Goal: Task Accomplishment & Management: Use online tool/utility

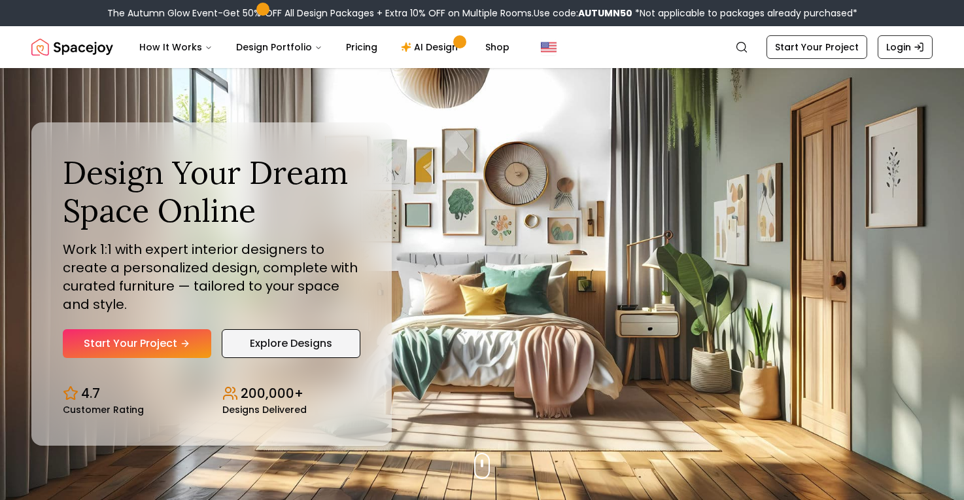
click at [298, 349] on link "Explore Designs" at bounding box center [291, 343] width 139 height 29
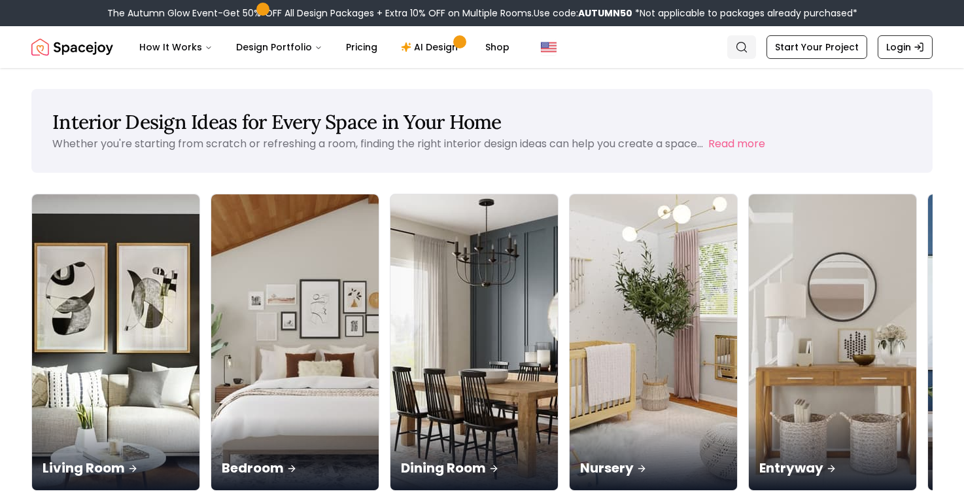
click at [748, 46] on icon "Global" at bounding box center [741, 47] width 13 height 13
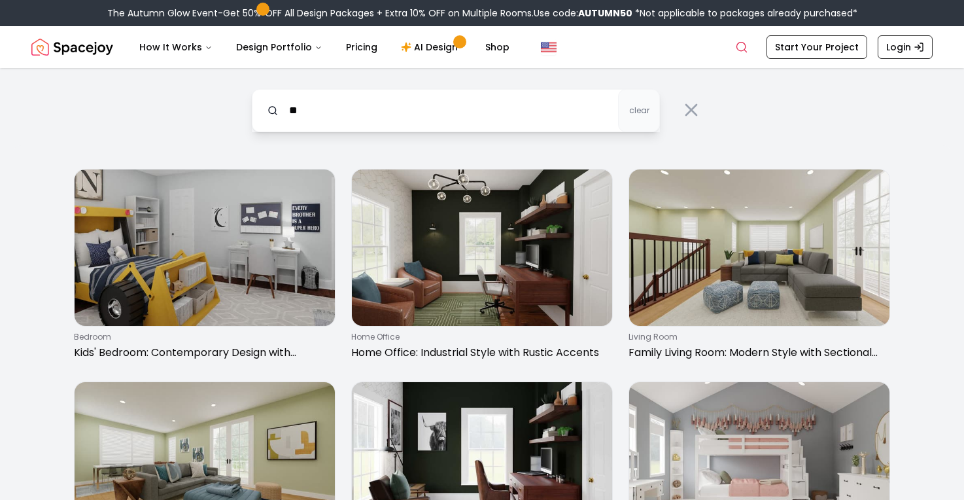
type input "*"
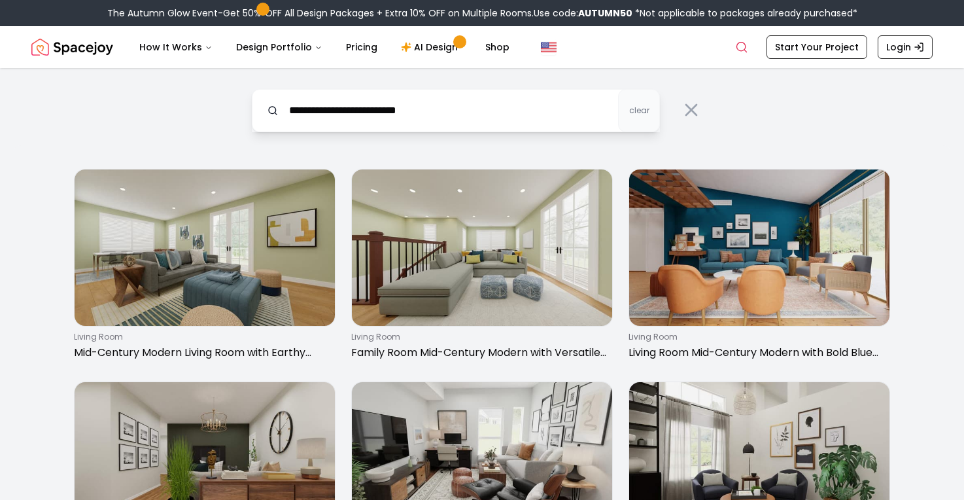
type input "**********"
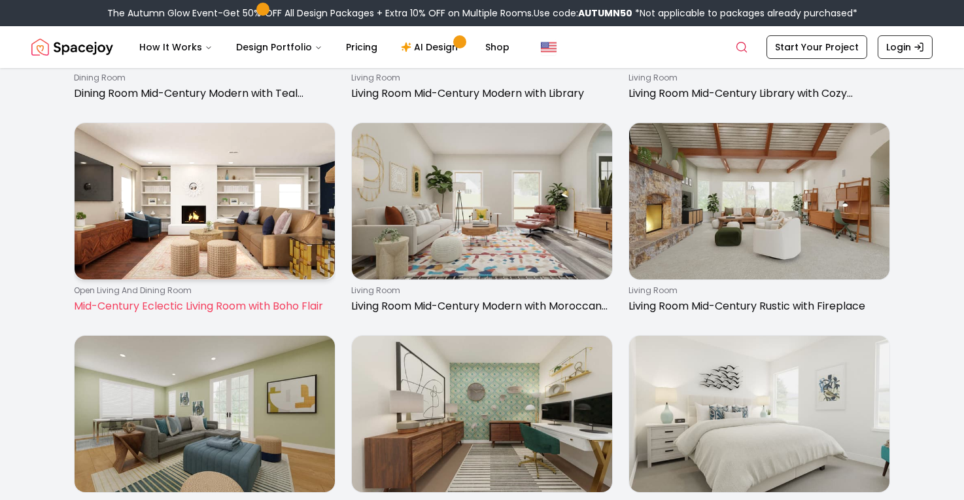
scroll to position [685, 0]
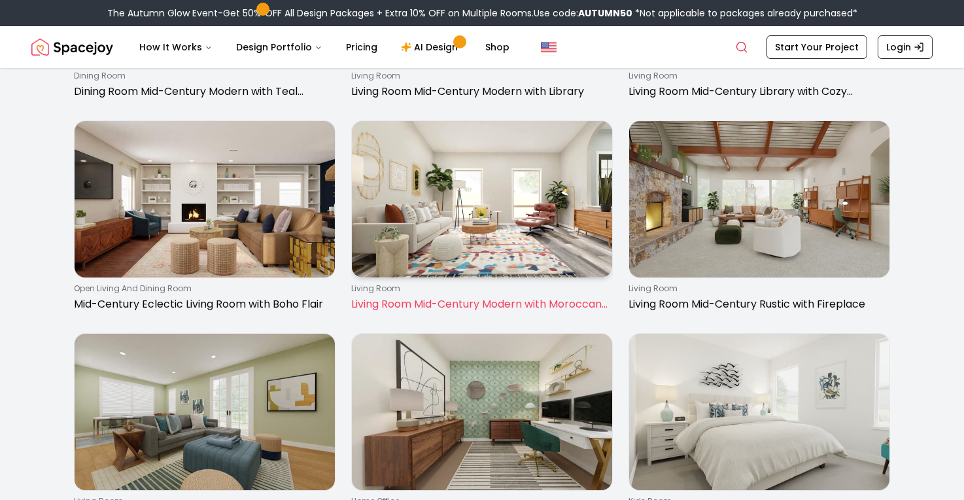
click at [431, 223] on img at bounding box center [482, 199] width 260 height 156
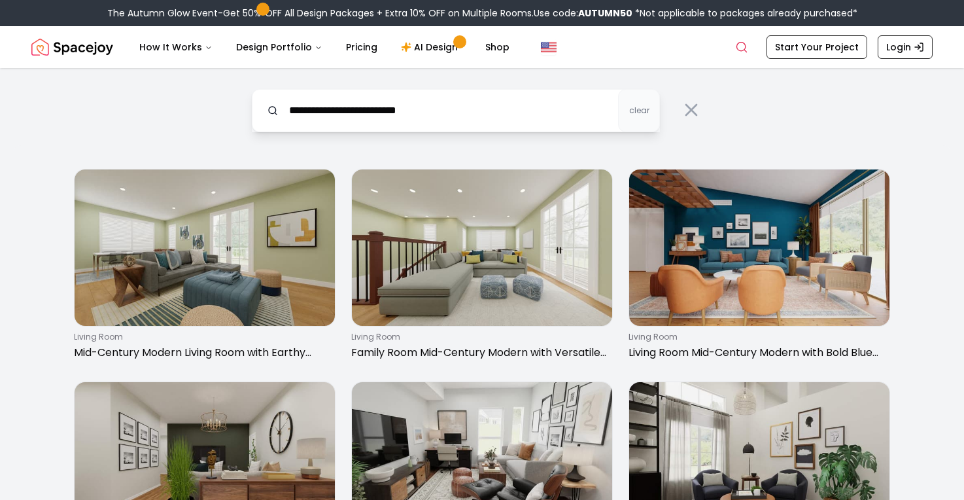
scroll to position [0, 0]
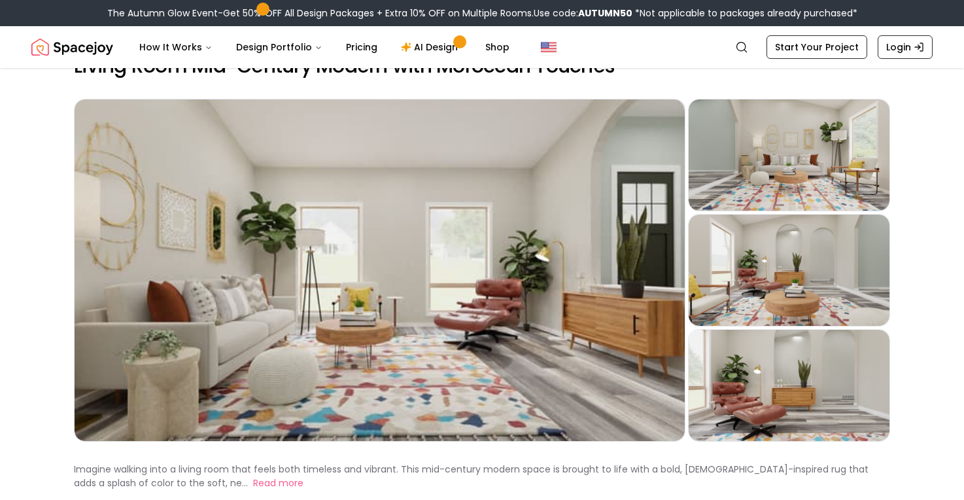
scroll to position [34, 0]
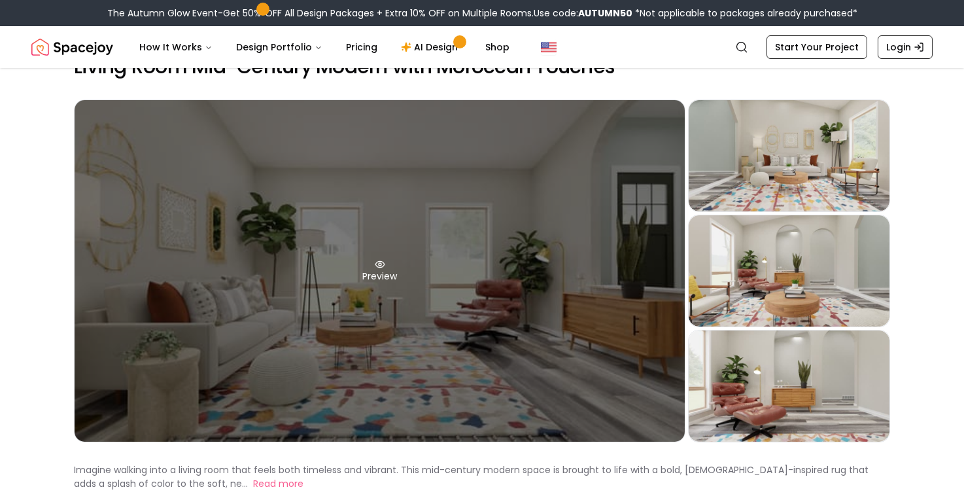
click at [422, 286] on div "Preview" at bounding box center [380, 270] width 610 height 341
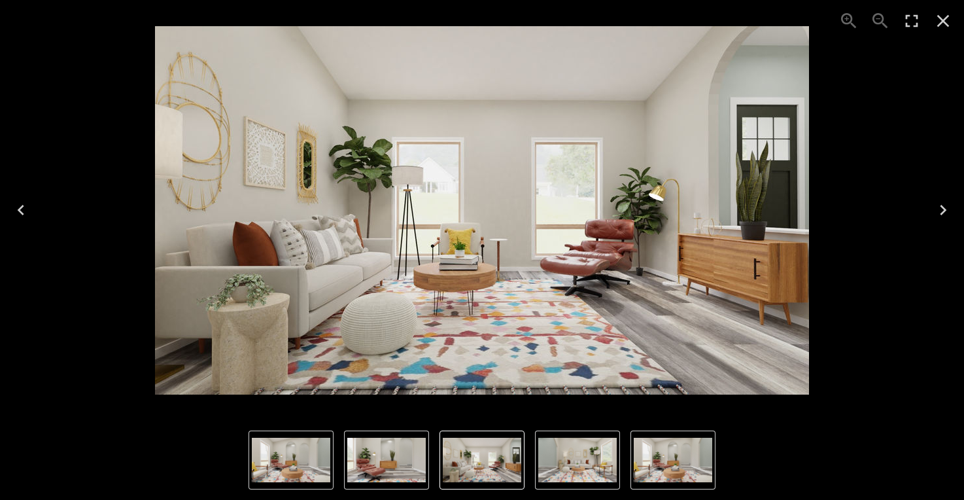
click at [377, 473] on img "4 of 4" at bounding box center [386, 459] width 78 height 44
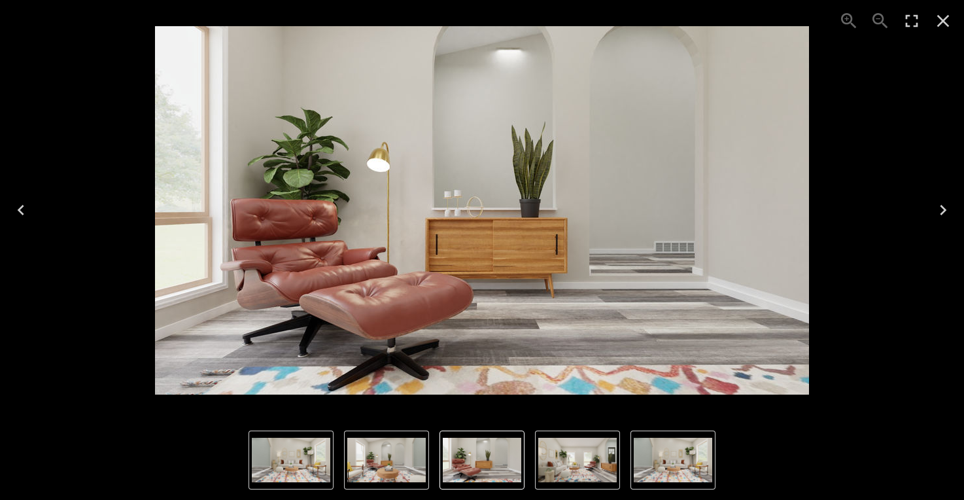
click at [400, 464] on img "3 of 4" at bounding box center [386, 459] width 78 height 44
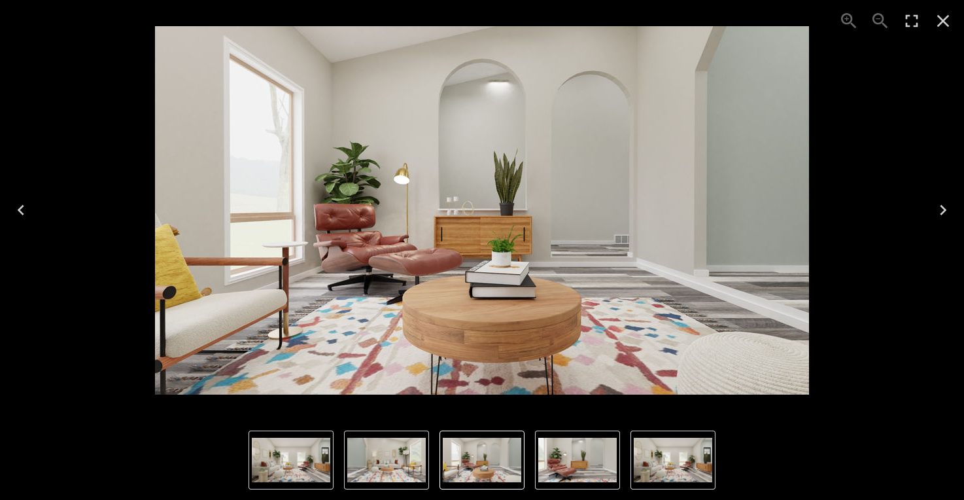
click at [400, 464] on img "2 of 4" at bounding box center [386, 459] width 78 height 44
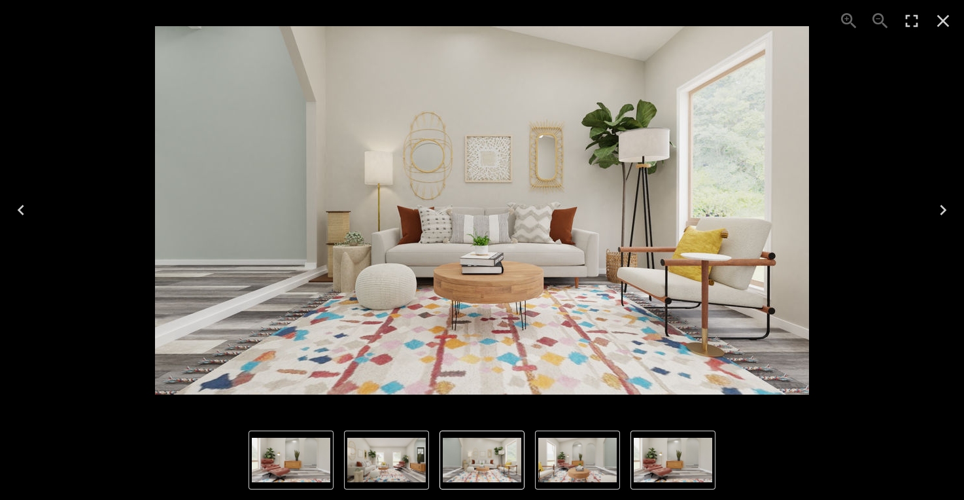
click at [949, 22] on icon "Close" at bounding box center [942, 20] width 21 height 21
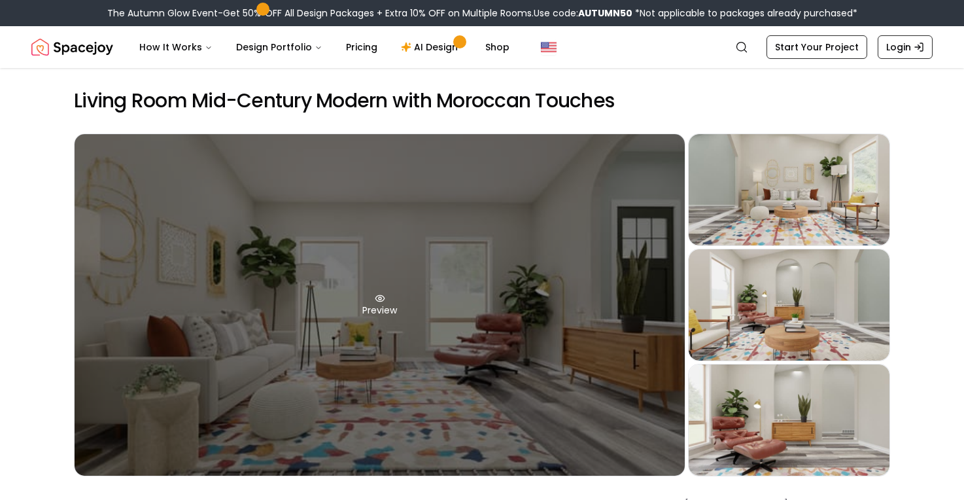
scroll to position [0, 0]
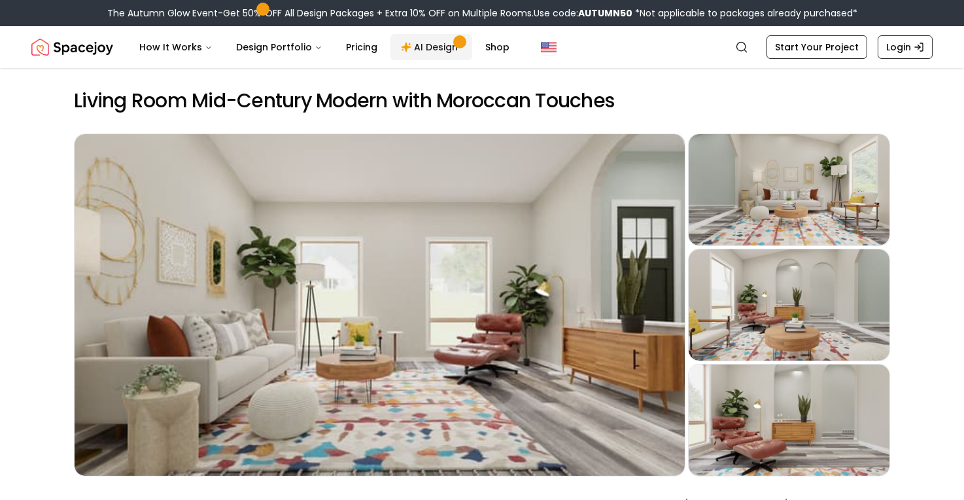
click at [419, 47] on link "AI Design" at bounding box center [431, 47] width 82 height 26
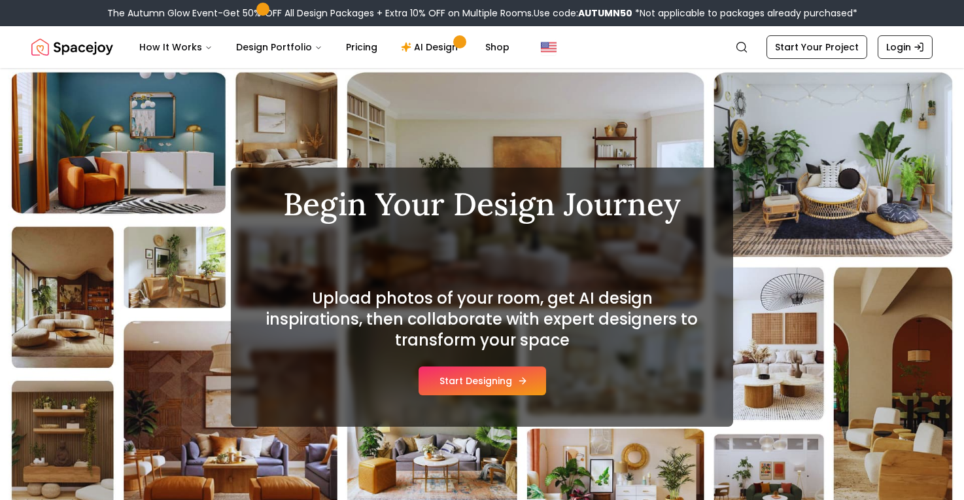
click at [465, 380] on button "Start Designing" at bounding box center [482, 380] width 128 height 29
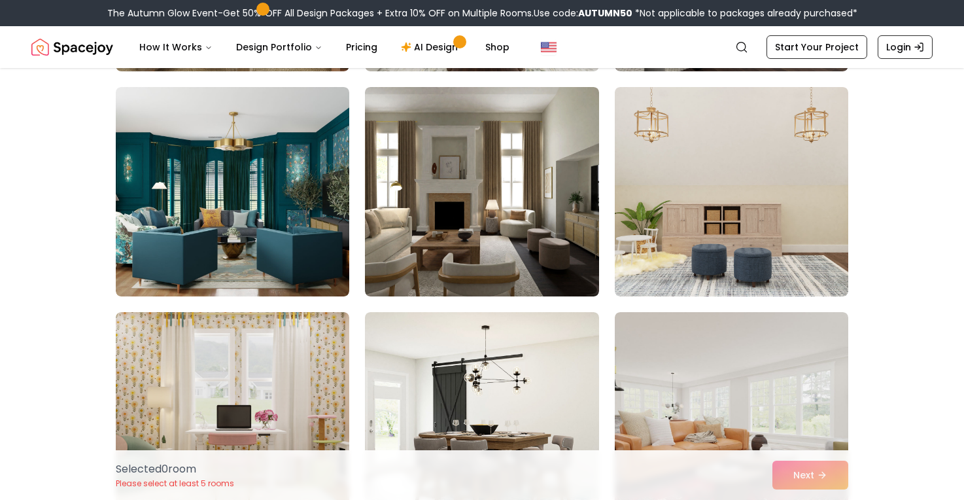
scroll to position [554, 0]
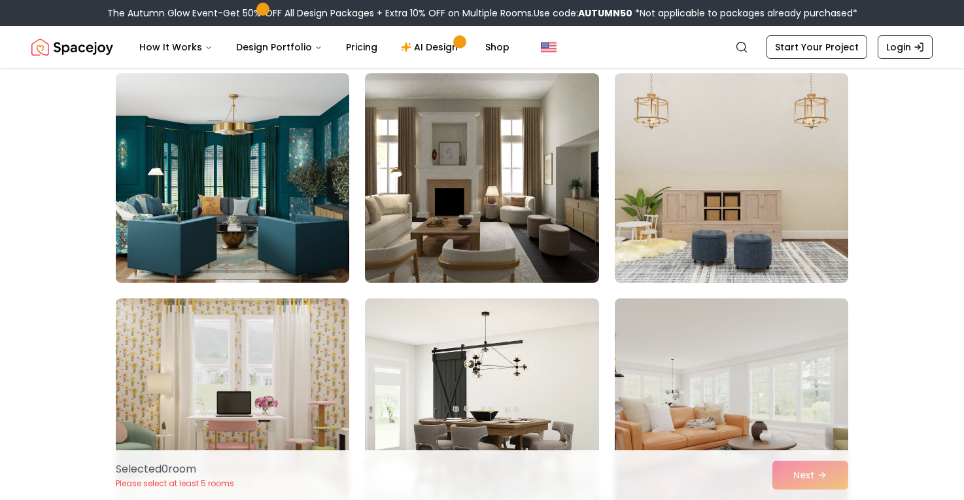
click at [236, 202] on img at bounding box center [232, 178] width 245 height 220
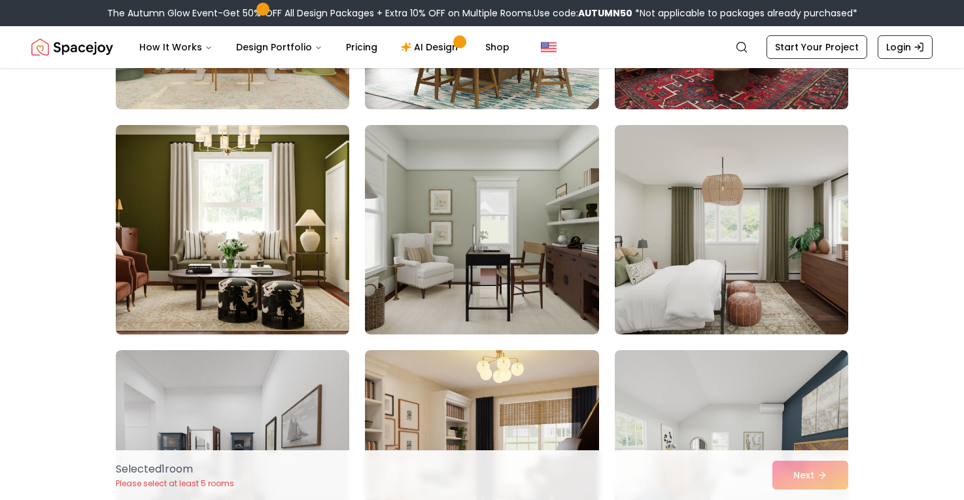
scroll to position [964, 0]
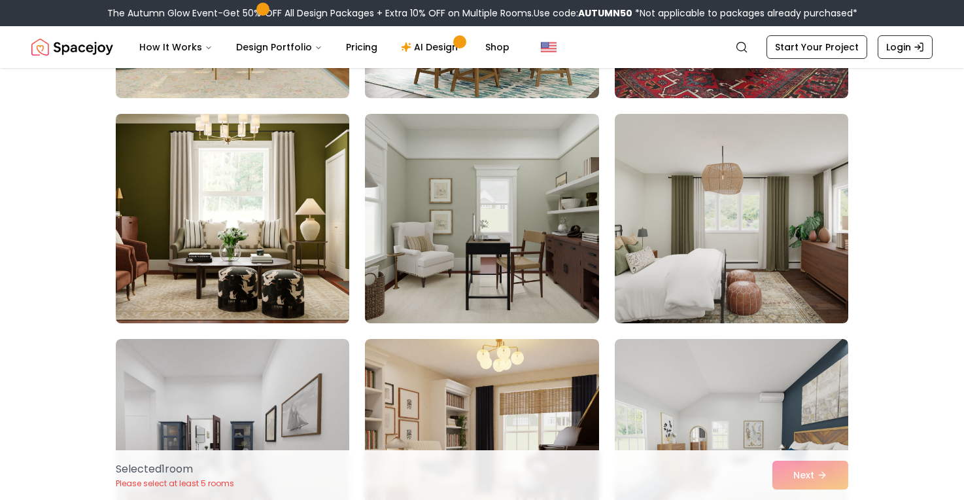
click at [237, 224] on img at bounding box center [232, 219] width 245 height 220
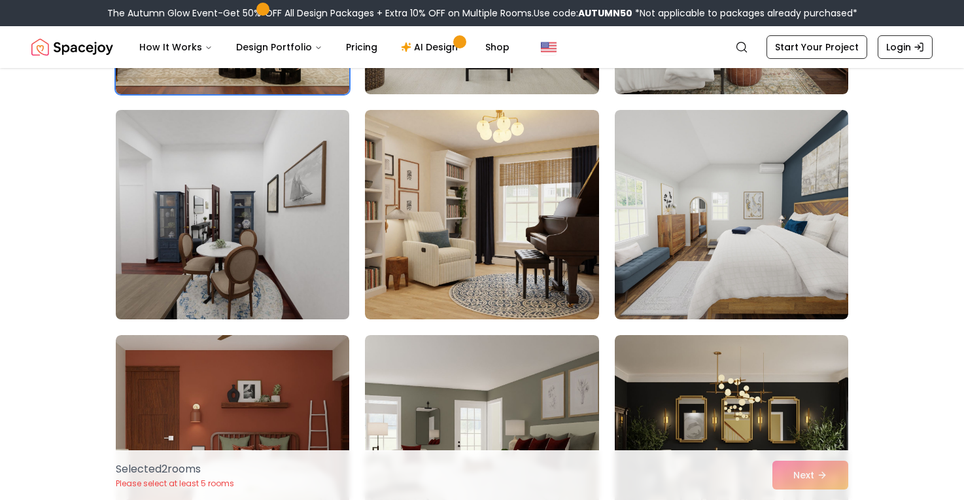
scroll to position [1192, 0]
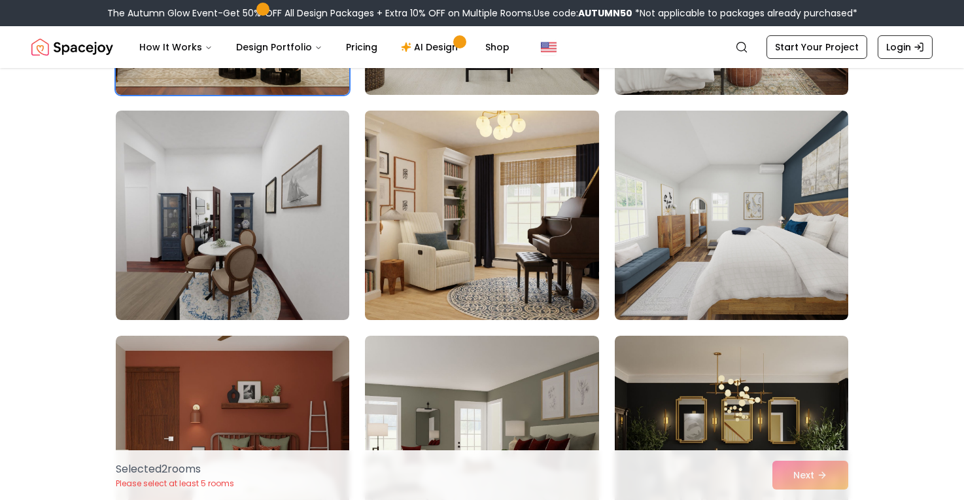
click at [435, 250] on img at bounding box center [481, 215] width 245 height 220
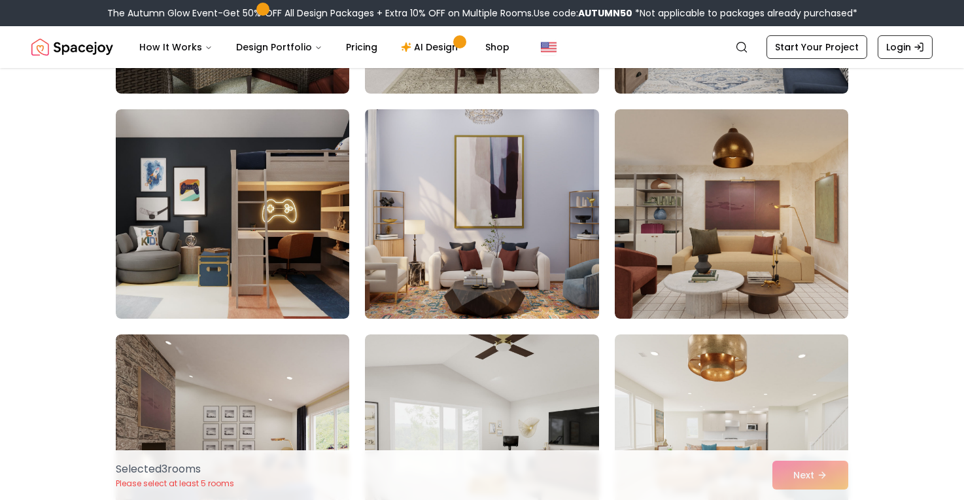
scroll to position [2105, 0]
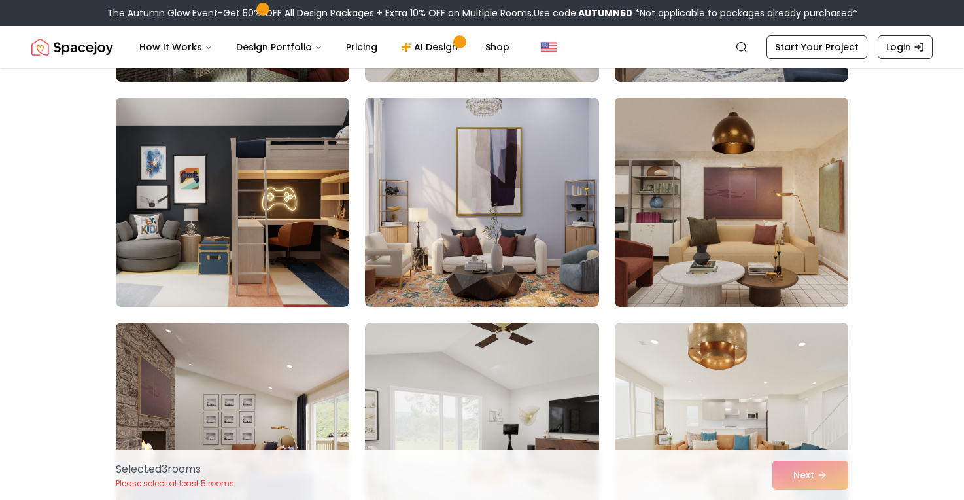
click at [764, 203] on img at bounding box center [731, 202] width 245 height 220
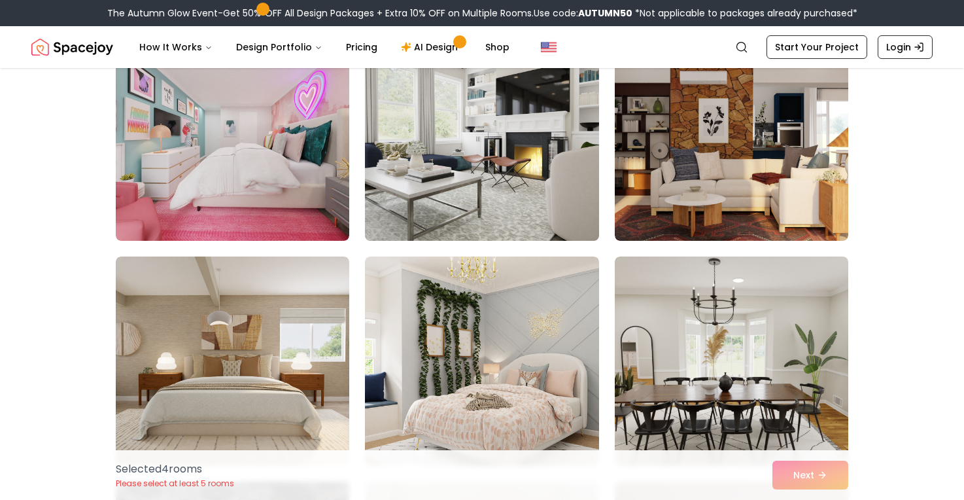
scroll to position [4421, 0]
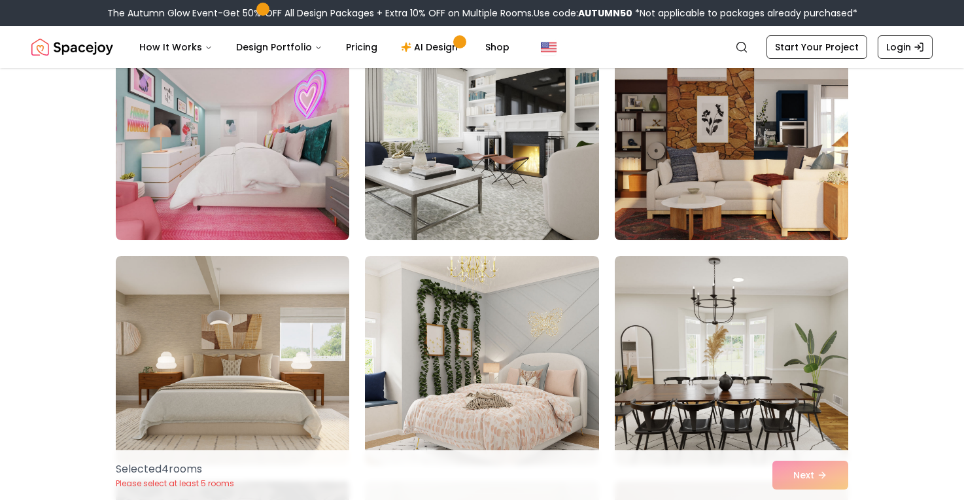
click at [680, 168] on img at bounding box center [731, 136] width 245 height 220
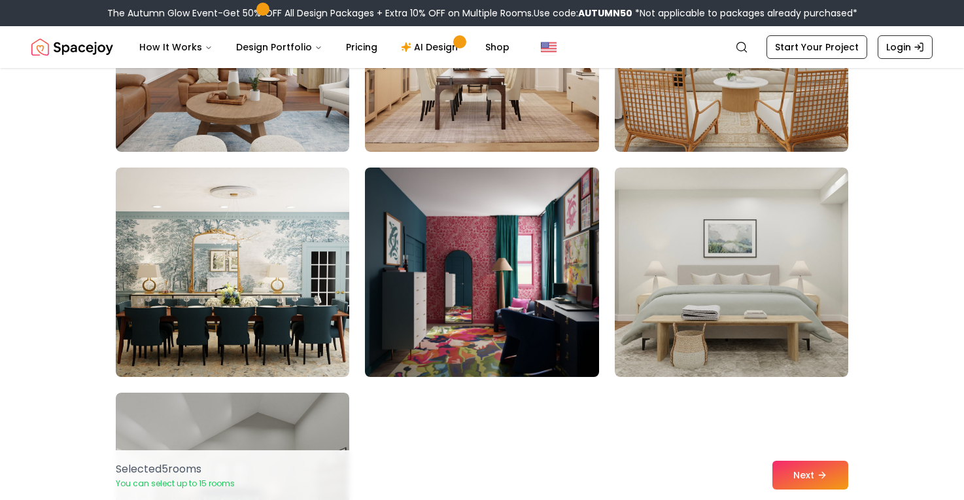
scroll to position [7223, 0]
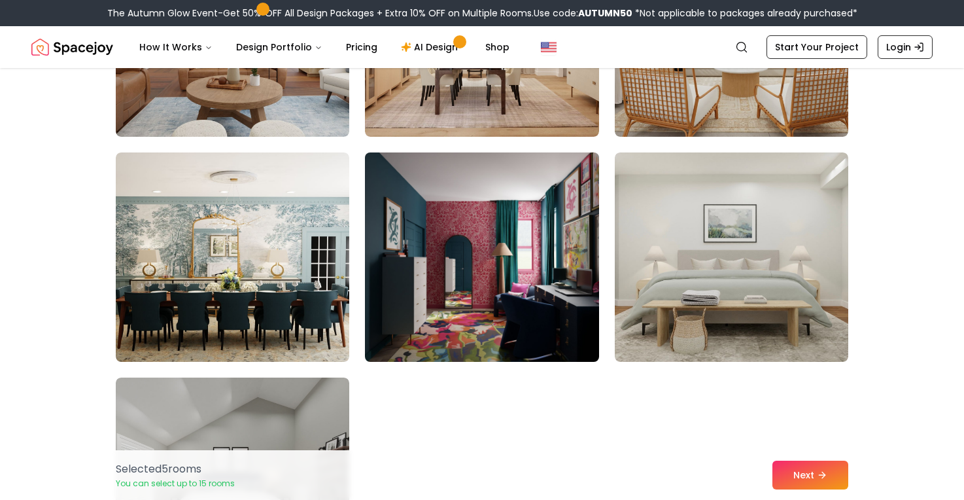
click at [485, 292] on img at bounding box center [481, 257] width 245 height 220
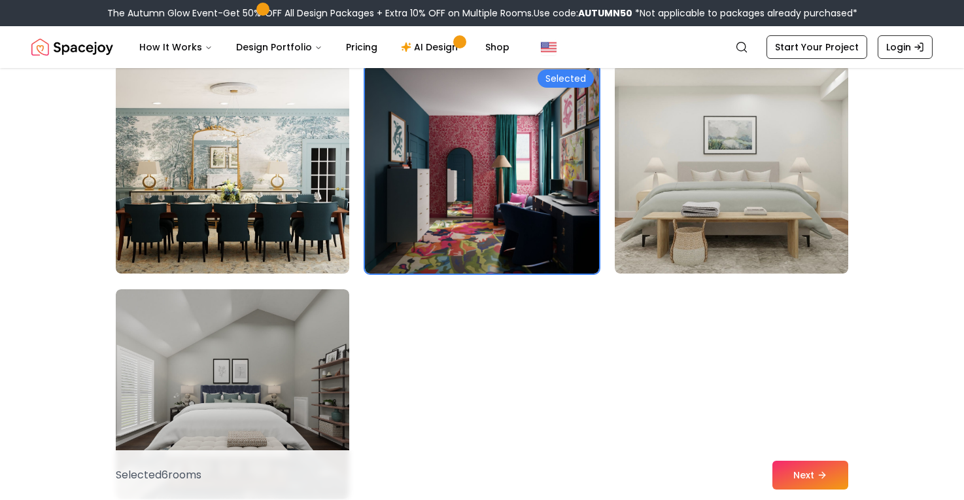
scroll to position [7238, 0]
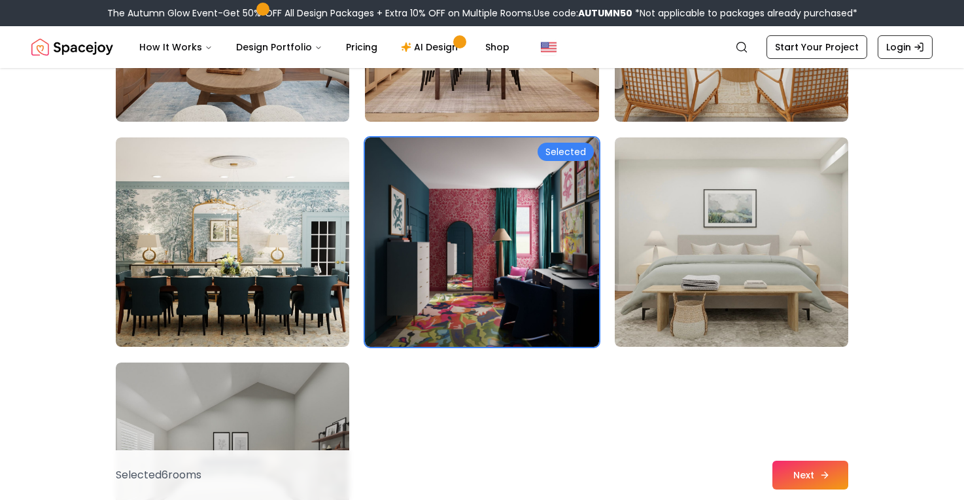
click at [797, 471] on button "Next" at bounding box center [810, 474] width 76 height 29
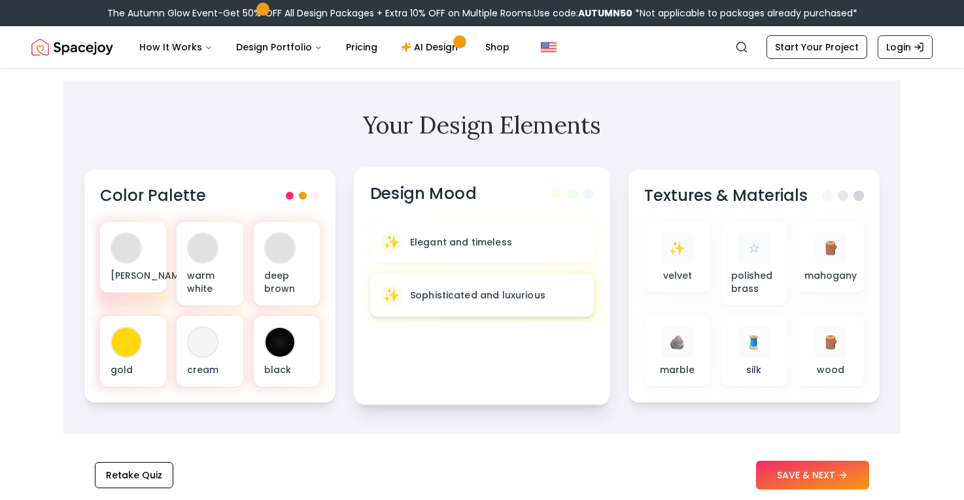
scroll to position [401, 0]
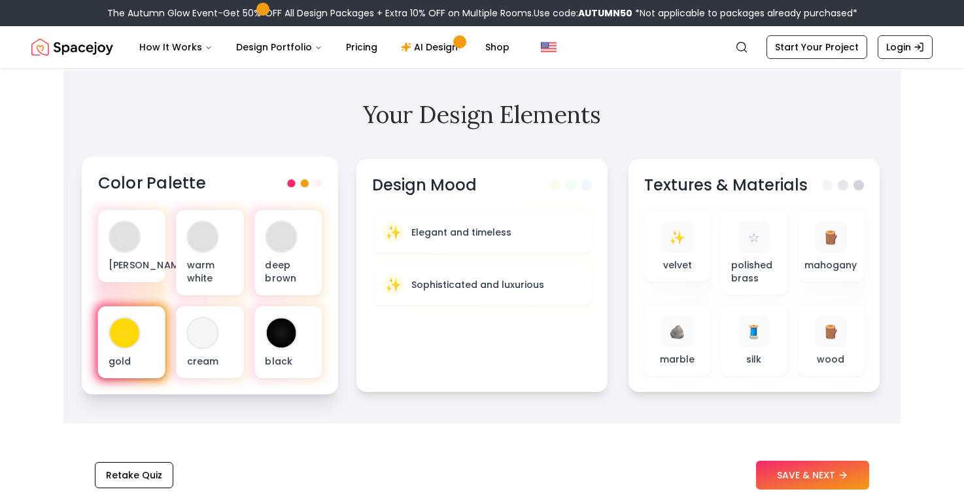
click at [142, 343] on div "gold" at bounding box center [131, 342] width 67 height 72
click at [245, 391] on div "Color Palette olive green warm white deep brown gold cream black" at bounding box center [210, 274] width 256 height 237
click at [309, 178] on div "Color Palette" at bounding box center [210, 184] width 224 height 22
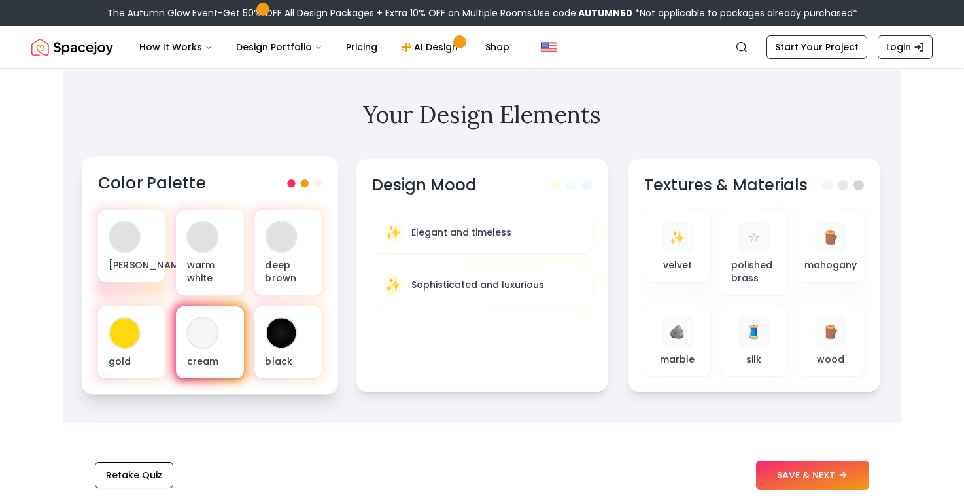
click at [211, 347] on div "cream" at bounding box center [209, 342] width 67 height 72
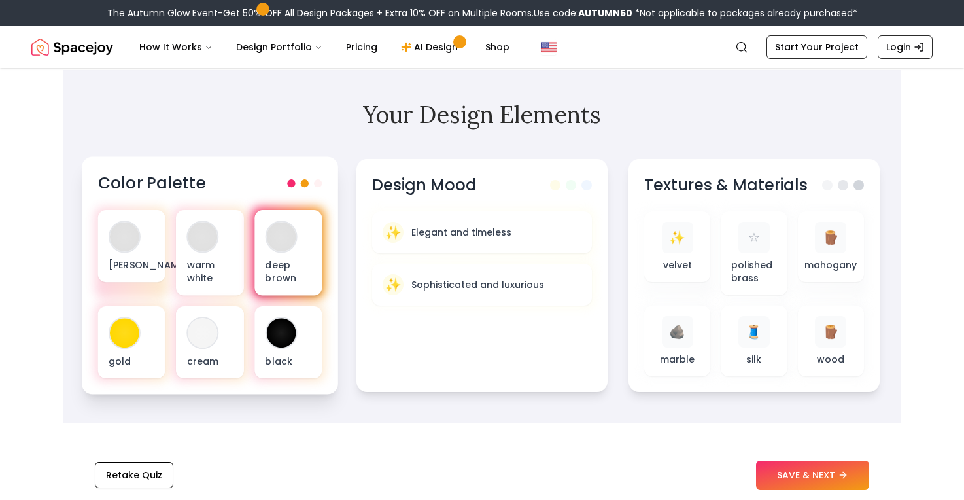
click at [279, 259] on p "deep brown" at bounding box center [288, 271] width 46 height 27
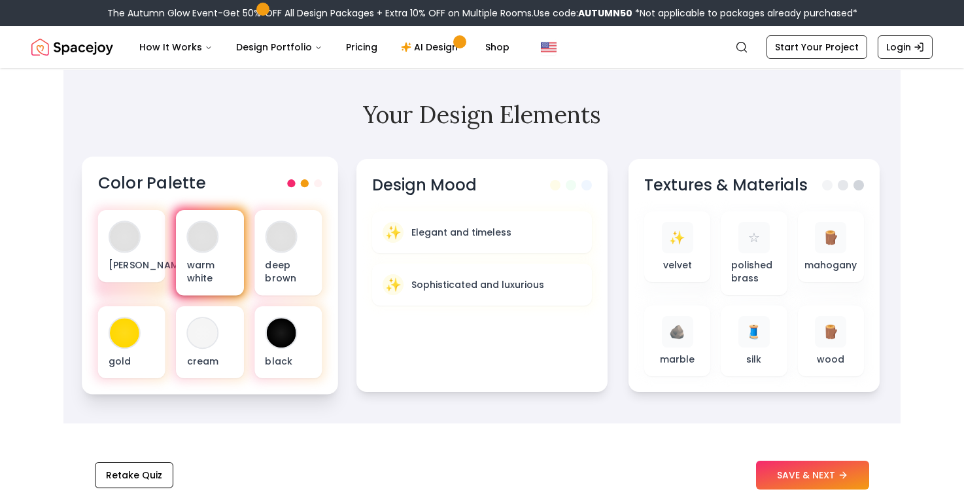
click at [184, 243] on div "warm white" at bounding box center [209, 253] width 67 height 86
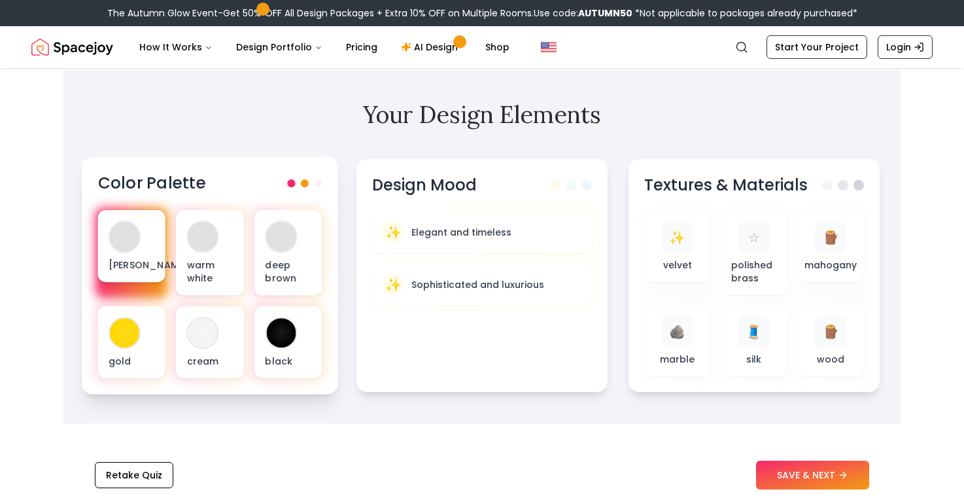
click at [132, 243] on div at bounding box center [124, 236] width 29 height 29
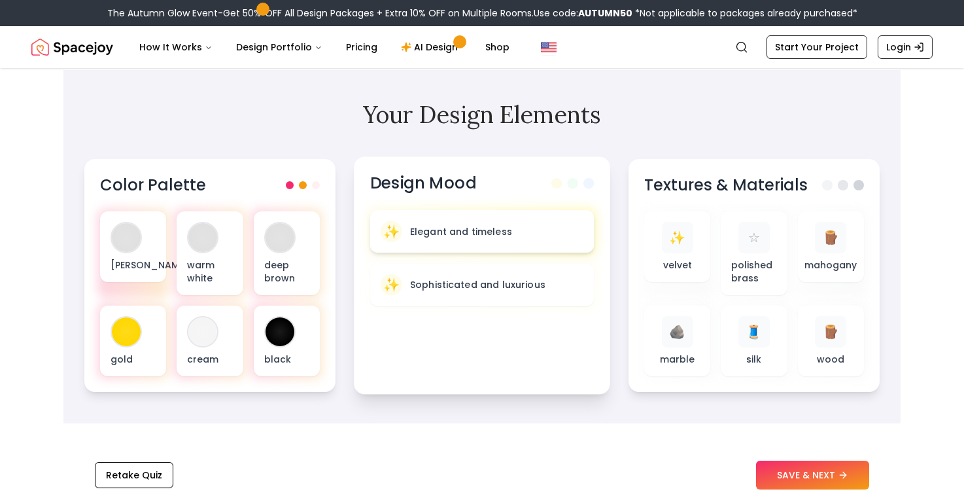
click at [461, 226] on p "Elegant and timeless" at bounding box center [461, 230] width 102 height 13
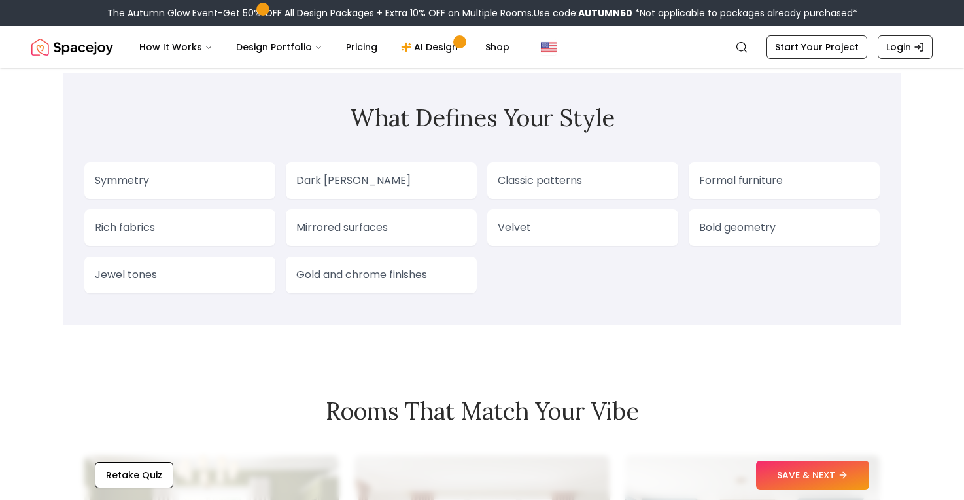
scroll to position [1118, 0]
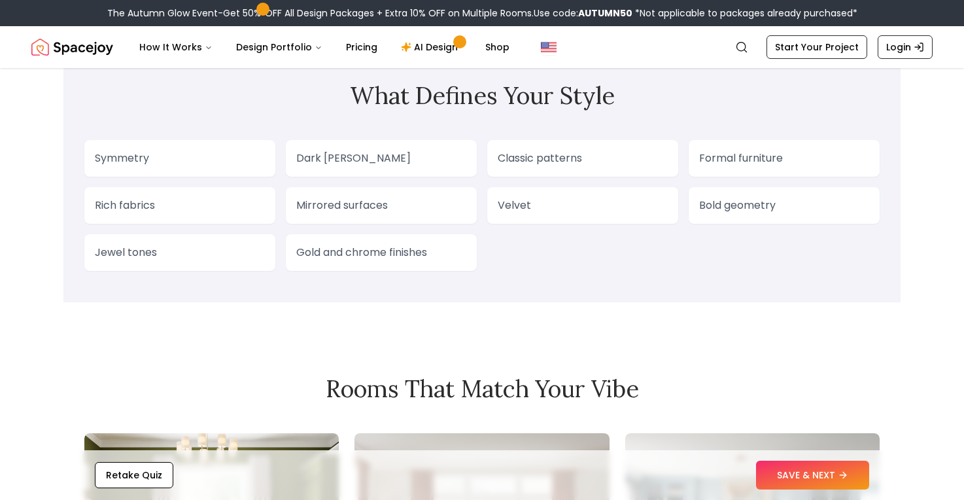
click at [209, 156] on p "Symmetry" at bounding box center [180, 158] width 170 height 16
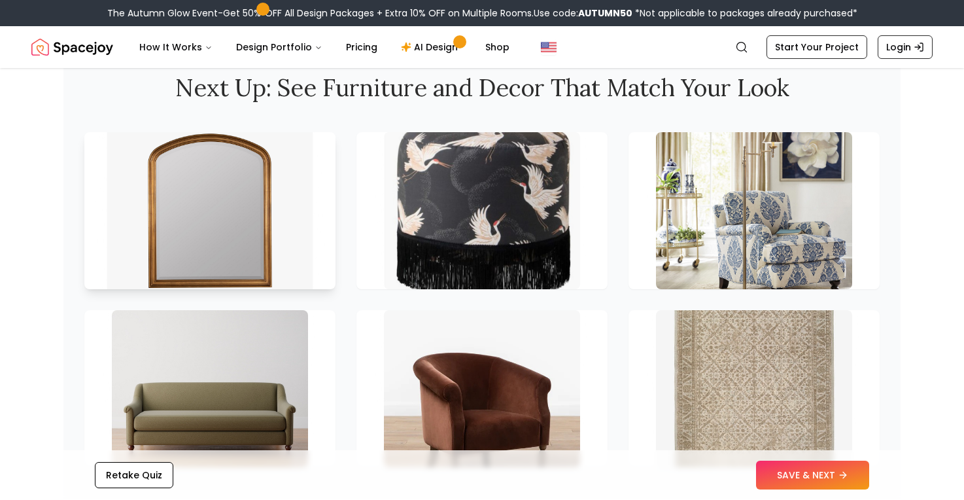
scroll to position [1823, 0]
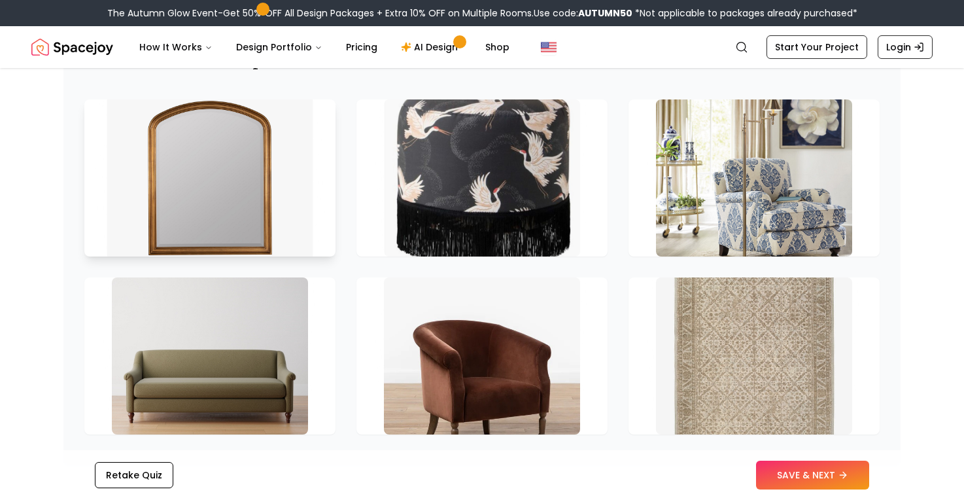
click at [252, 212] on img at bounding box center [210, 177] width 206 height 165
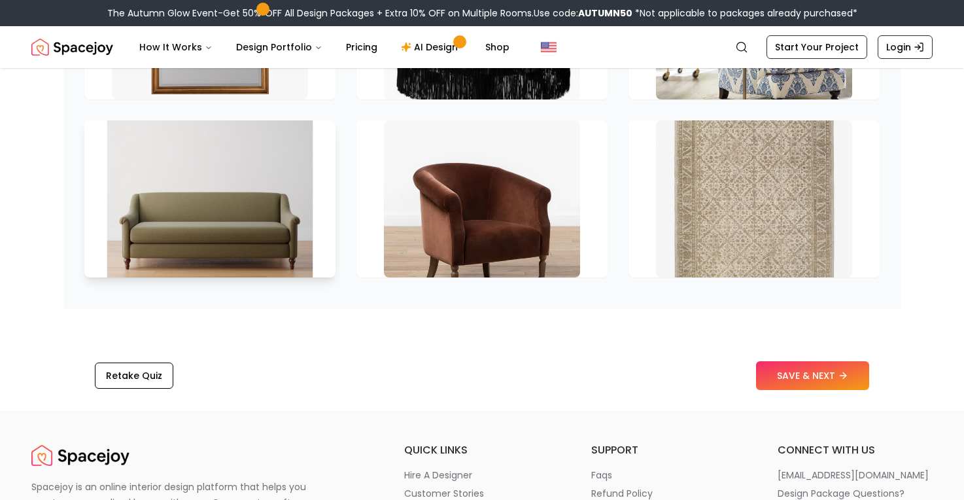
scroll to position [1990, 0]
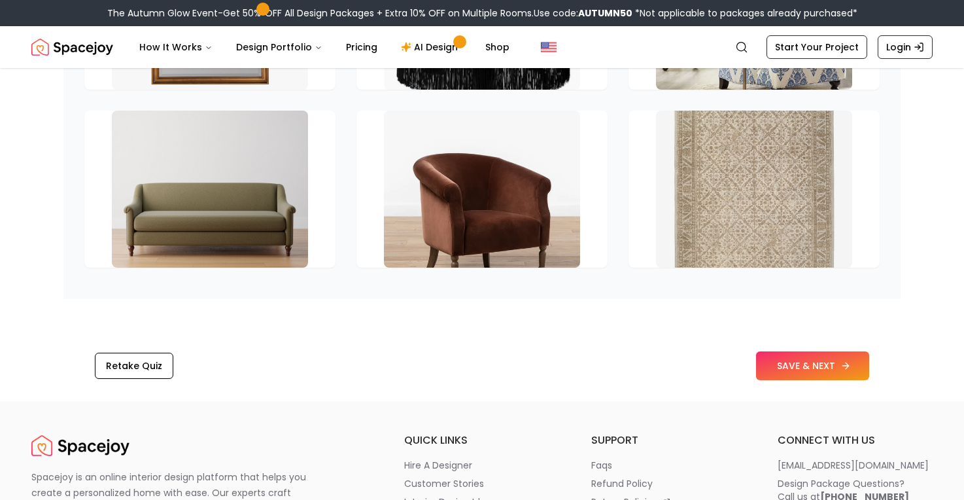
click at [817, 367] on button "SAVE & NEXT" at bounding box center [812, 365] width 113 height 29
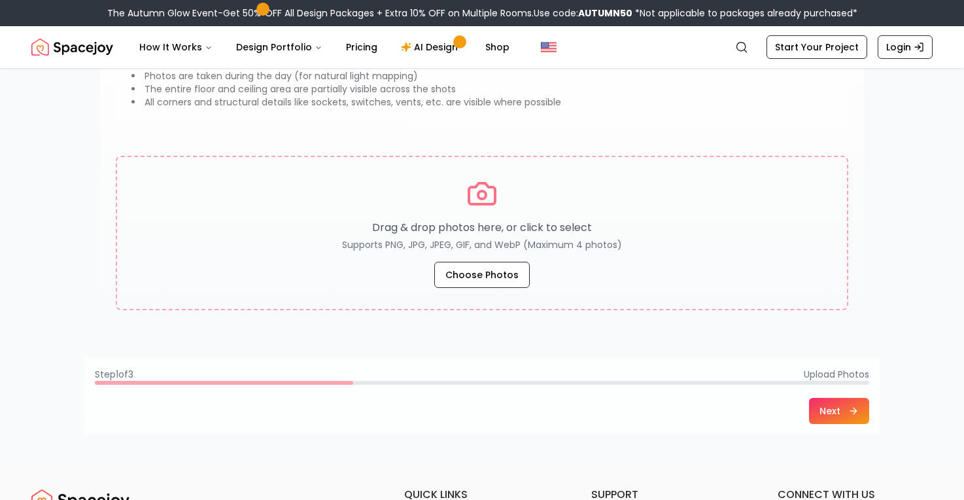
scroll to position [172, 0]
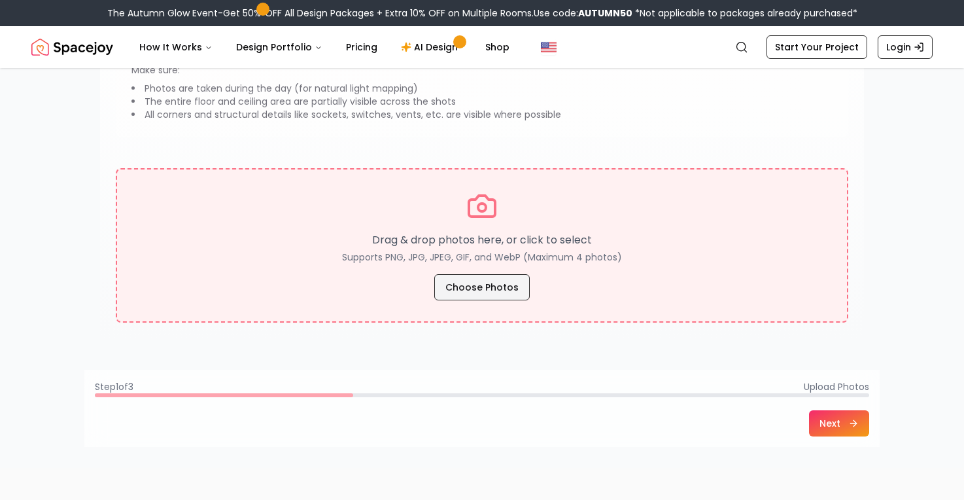
click at [494, 296] on button "Choose Photos" at bounding box center [481, 287] width 95 height 26
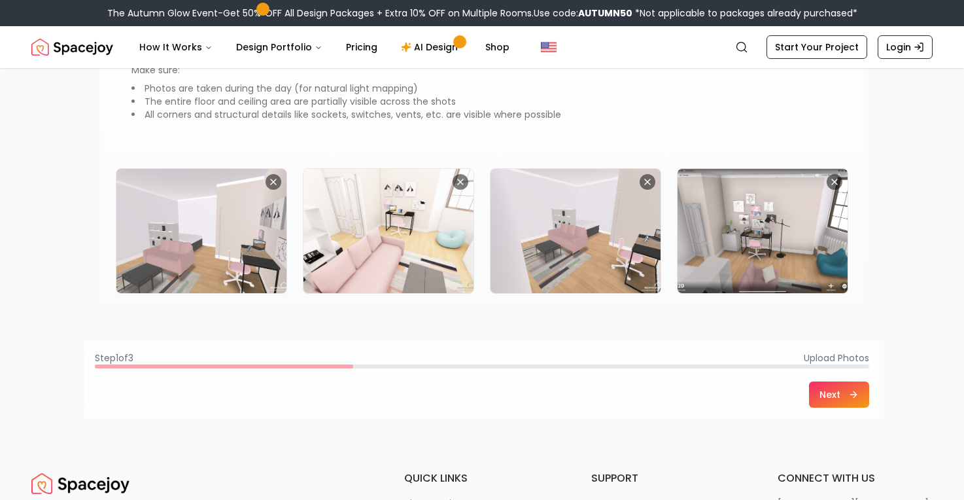
click at [836, 394] on button "Next" at bounding box center [839, 394] width 60 height 26
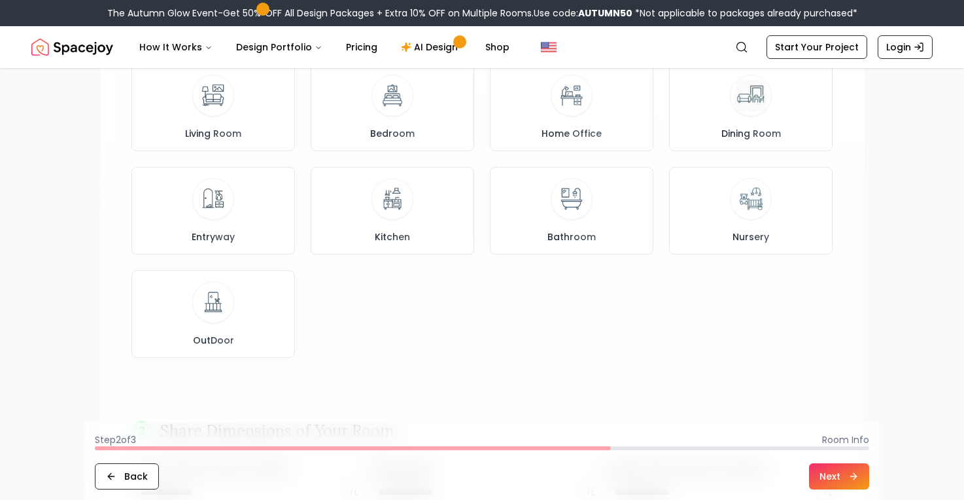
scroll to position [0, 0]
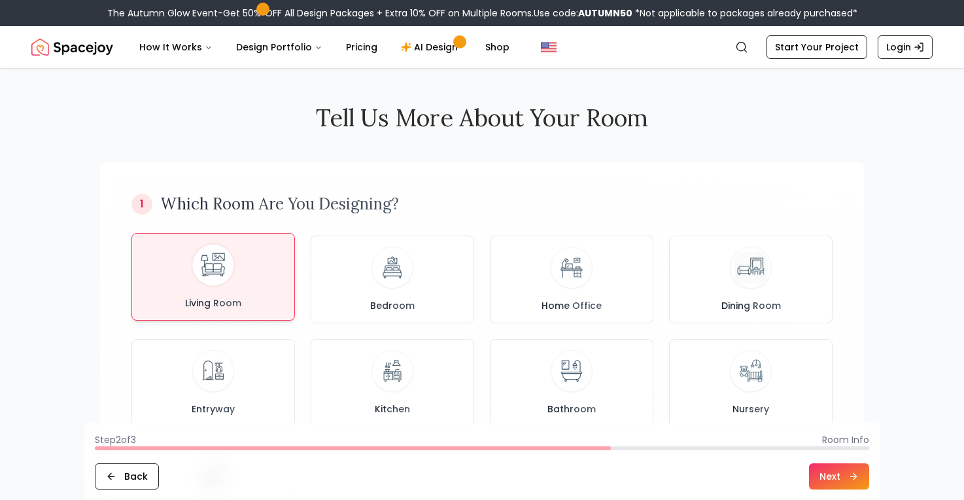
click at [255, 288] on div "Living Room" at bounding box center [213, 276] width 141 height 65
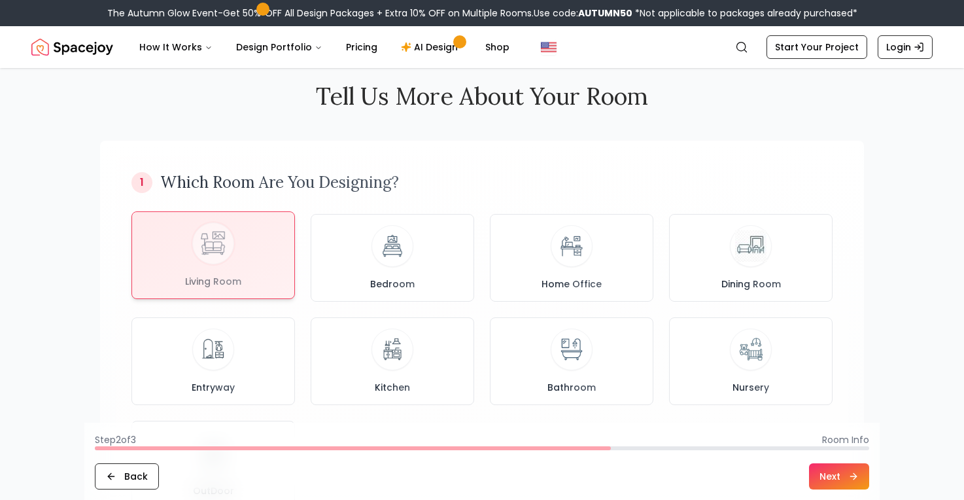
scroll to position [26, 0]
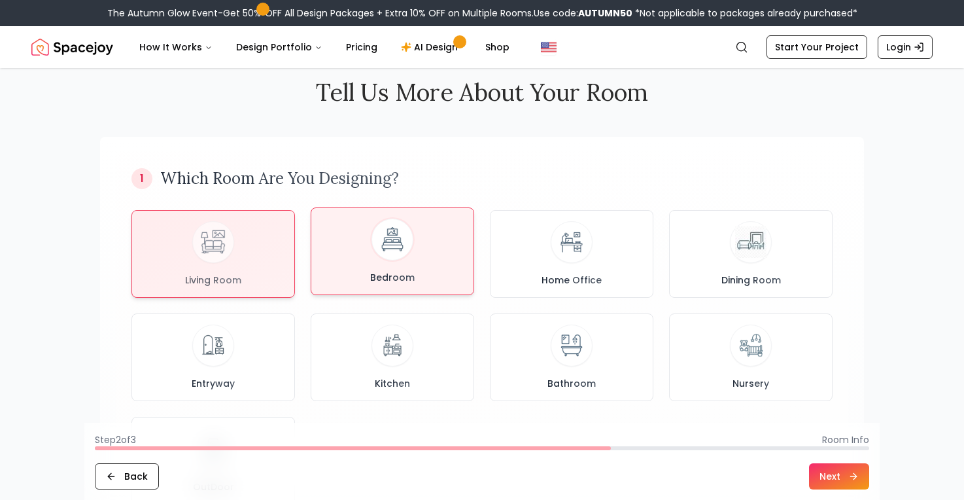
click at [406, 260] on div "Bedroom" at bounding box center [392, 250] width 141 height 65
click at [270, 281] on div "Living Room" at bounding box center [213, 250] width 141 height 65
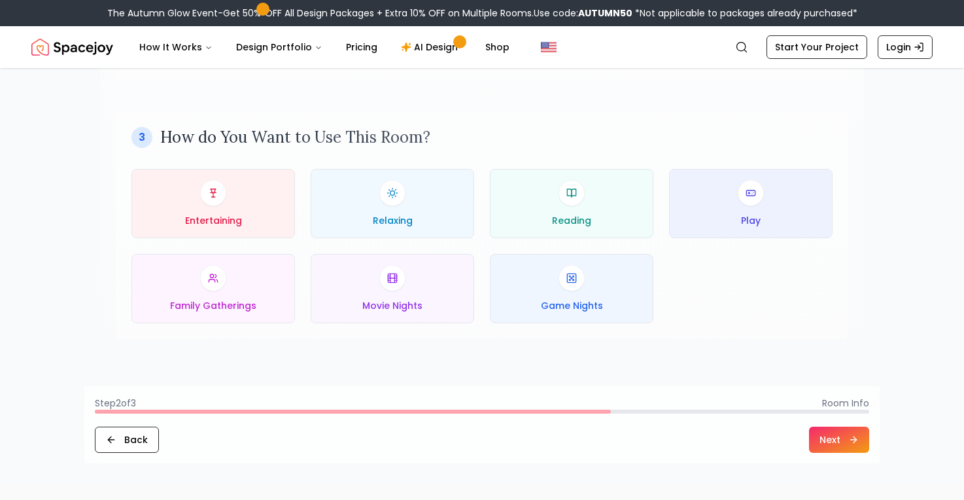
scroll to position [615, 0]
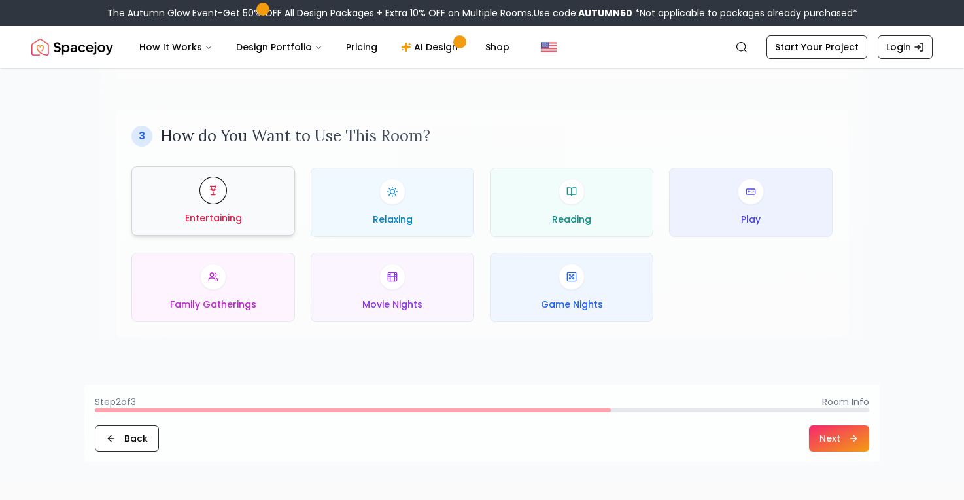
click at [251, 212] on div "Entertaining" at bounding box center [213, 200] width 141 height 47
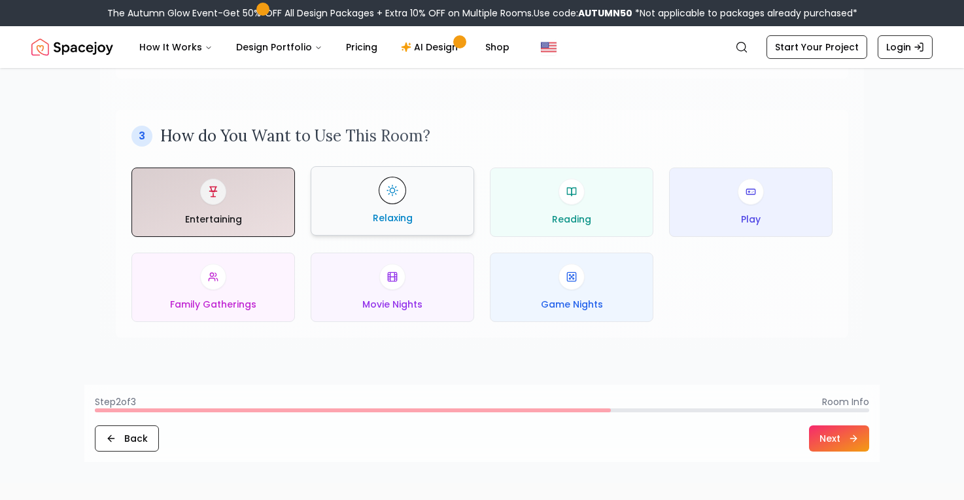
click at [369, 206] on div "Relaxing" at bounding box center [392, 200] width 141 height 47
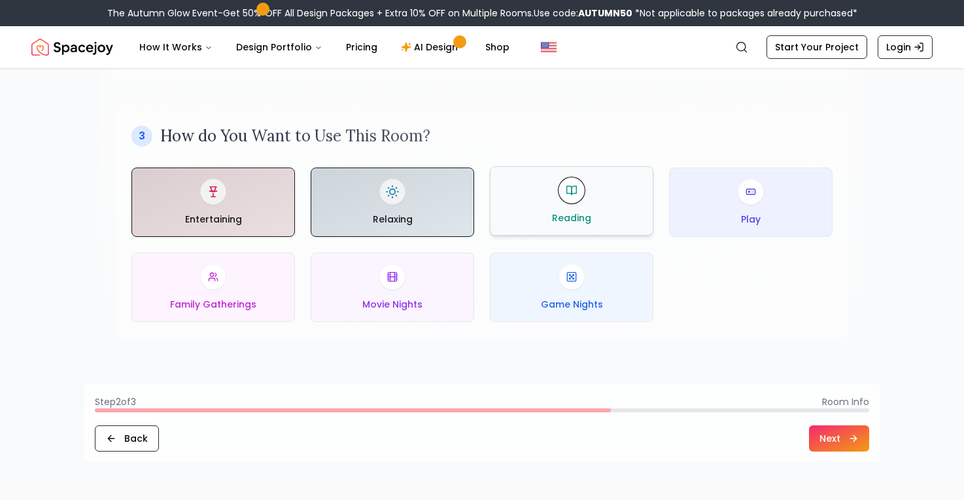
click at [524, 198] on div "Reading" at bounding box center [571, 200] width 141 height 47
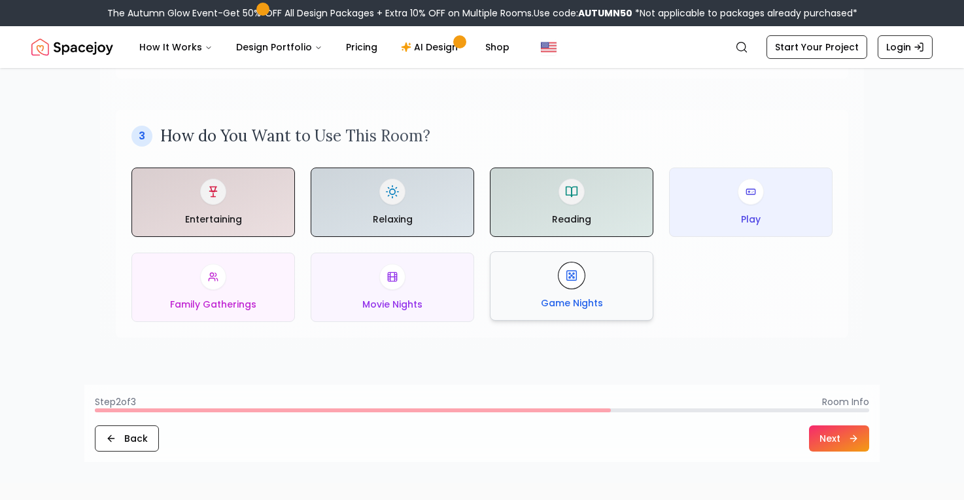
click at [532, 291] on div "Game Nights" at bounding box center [571, 285] width 141 height 47
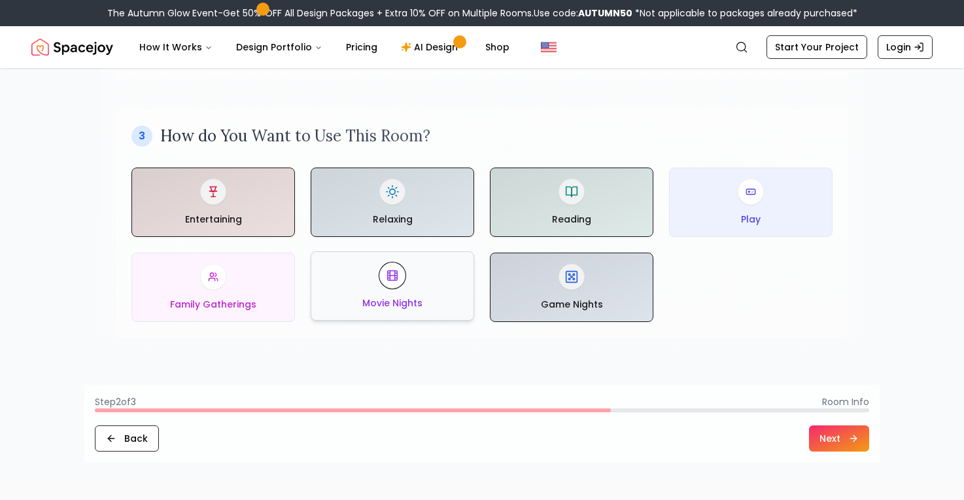
click at [422, 297] on div "Movie Nights" at bounding box center [392, 285] width 141 height 47
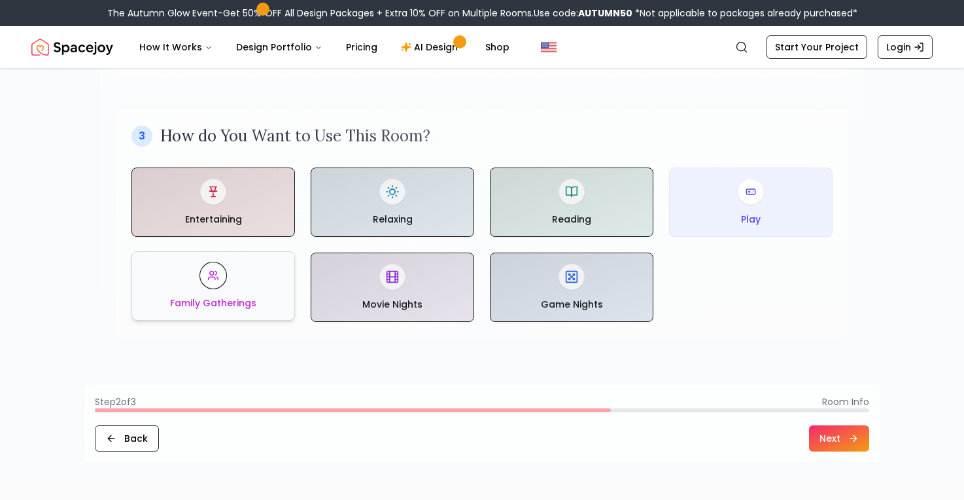
click at [193, 279] on div "Family Gatherings" at bounding box center [213, 285] width 141 height 47
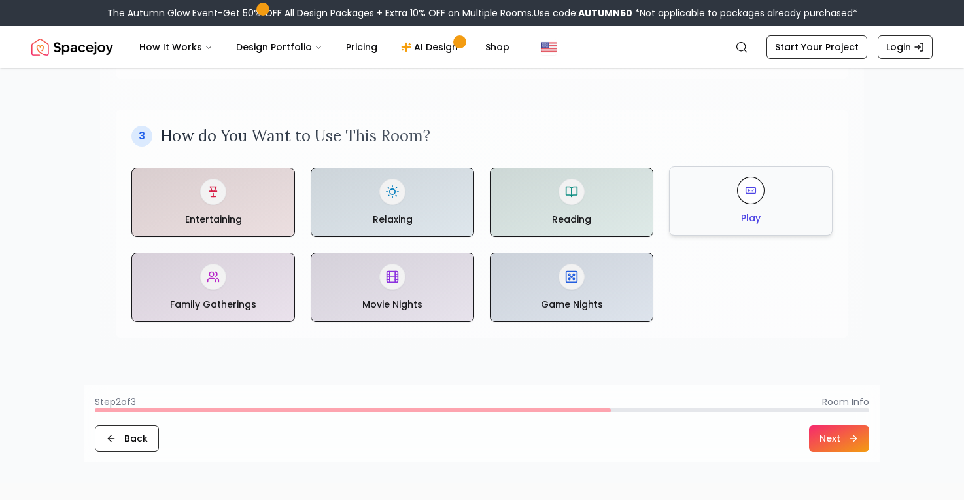
click at [783, 203] on div "Play" at bounding box center [750, 200] width 141 height 47
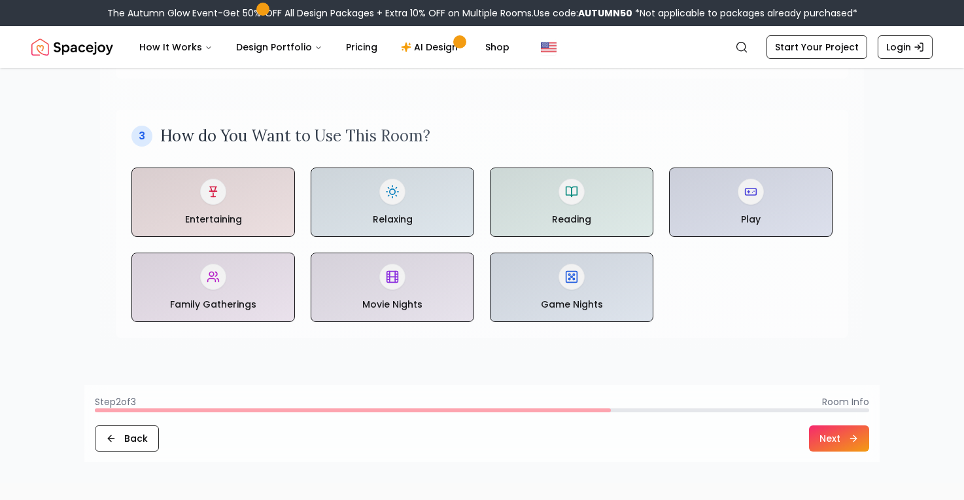
click at [818, 435] on button "Next" at bounding box center [839, 438] width 60 height 26
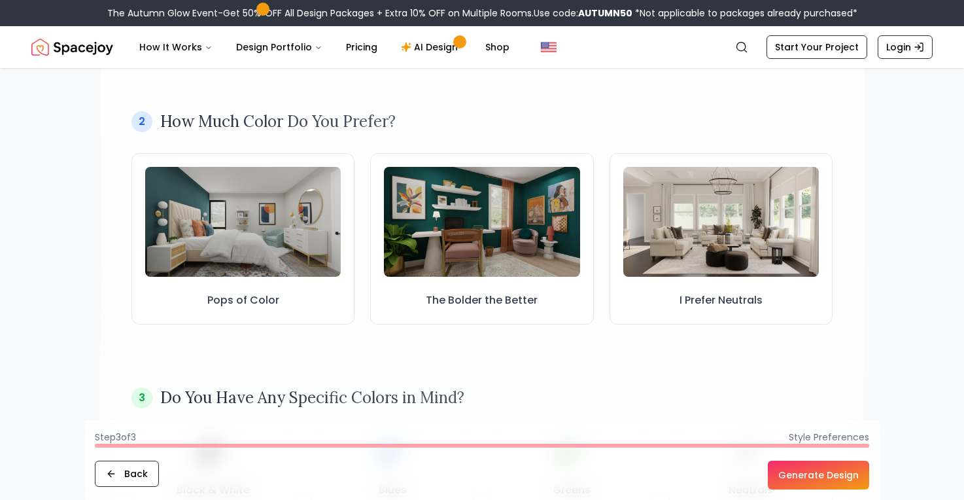
scroll to position [347, 0]
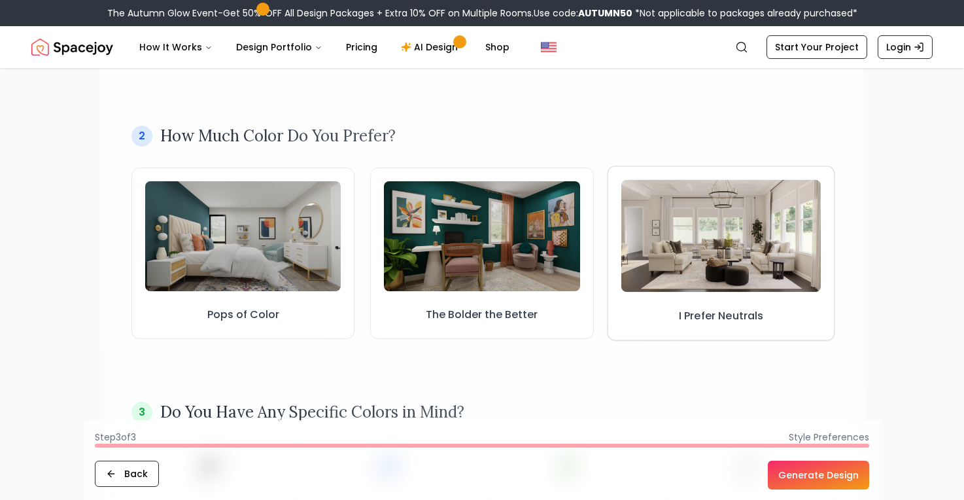
click at [656, 317] on button "I Prefer Neutrals" at bounding box center [721, 252] width 228 height 175
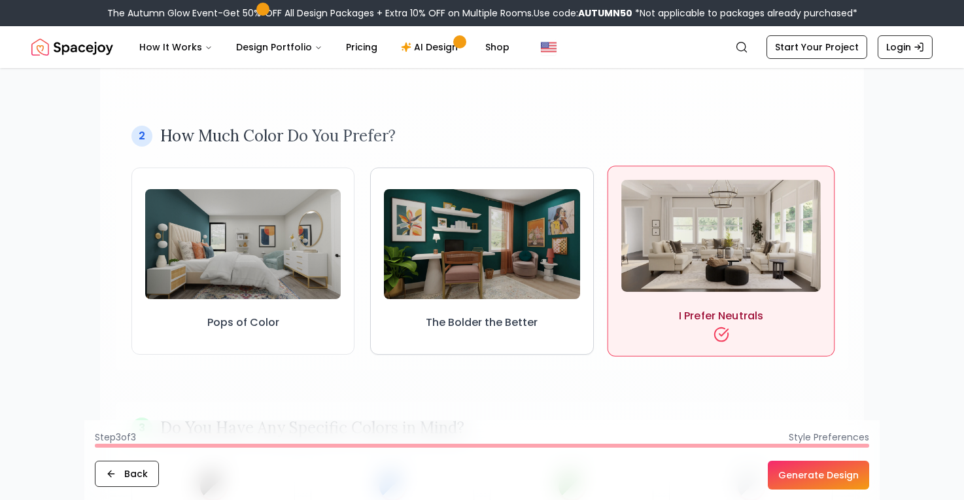
click at [567, 322] on button "The Bolder the Better" at bounding box center [481, 260] width 223 height 187
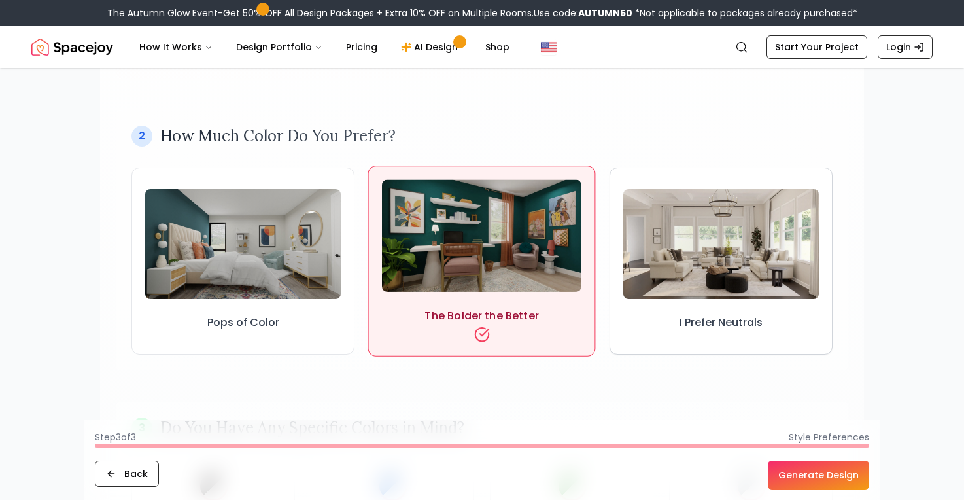
click at [647, 318] on button "I Prefer Neutrals" at bounding box center [720, 260] width 223 height 187
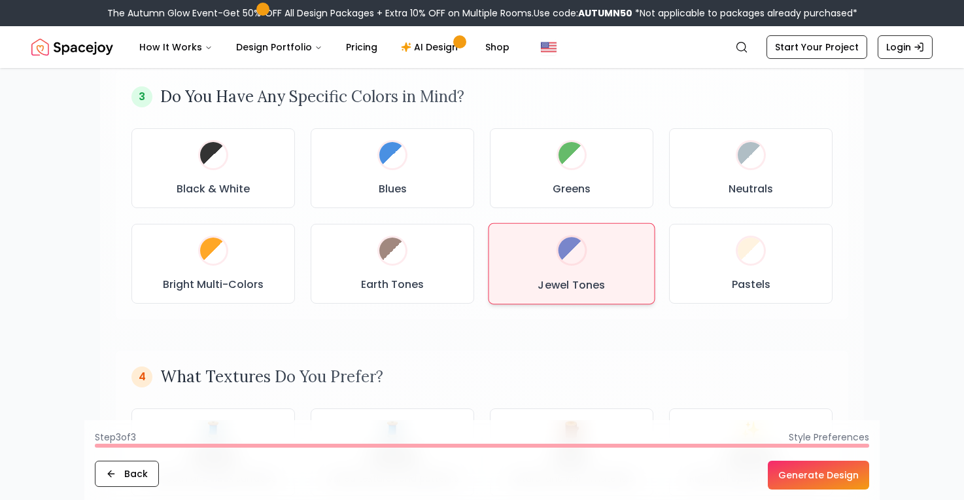
scroll to position [679, 0]
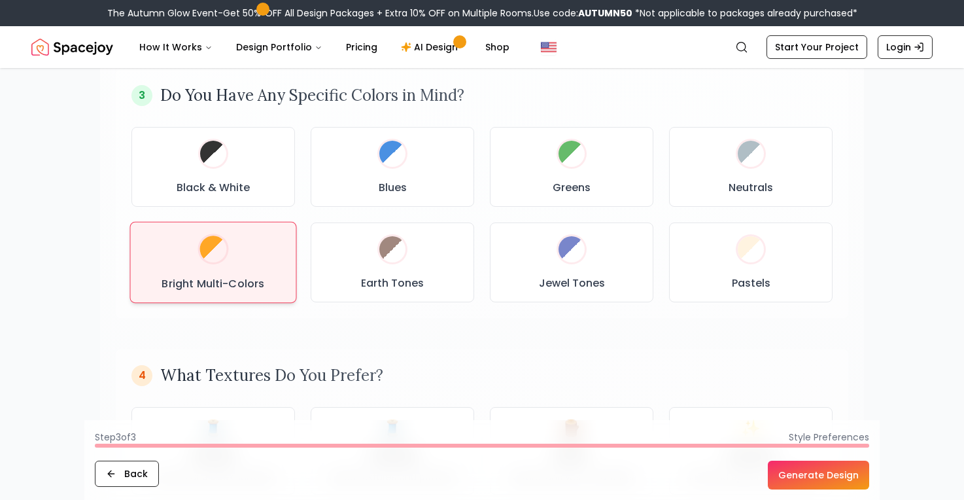
click at [193, 290] on h3 "Bright Multi-Colors" at bounding box center [213, 283] width 103 height 16
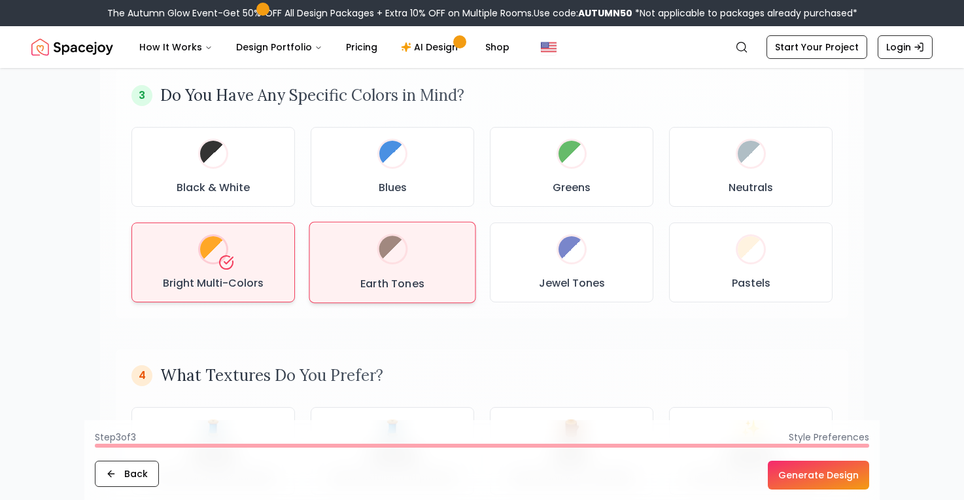
click at [348, 273] on div "Earth Tones" at bounding box center [392, 262] width 144 height 59
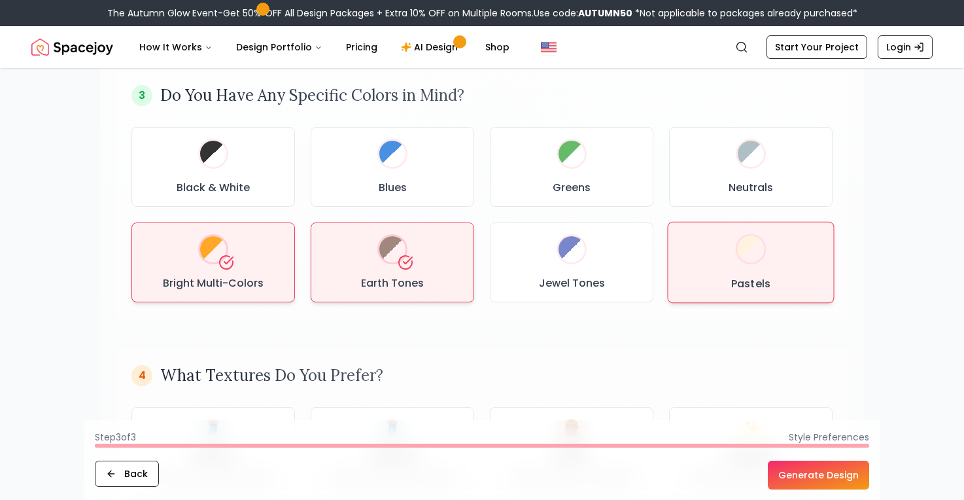
click at [744, 252] on div at bounding box center [751, 248] width 27 height 27
click at [726, 259] on div "Pastels" at bounding box center [751, 262] width 144 height 59
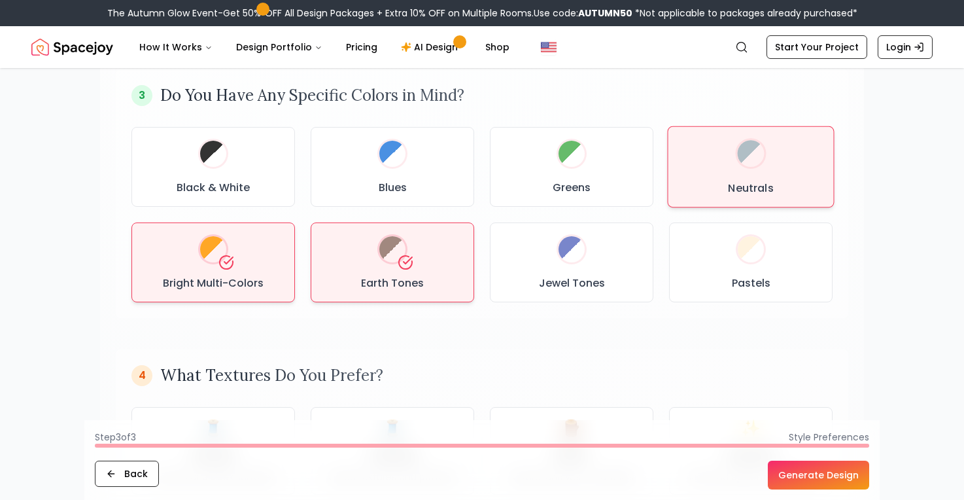
click at [737, 146] on div at bounding box center [751, 153] width 32 height 32
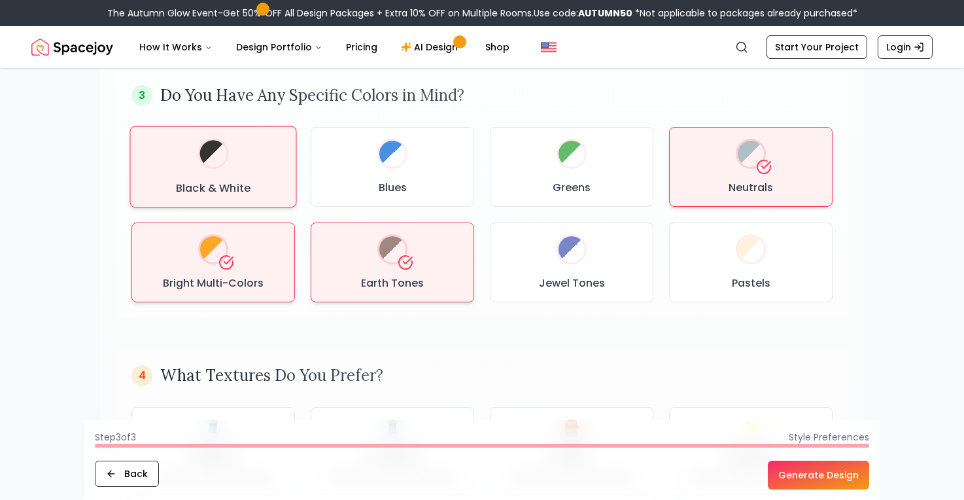
click at [230, 180] on h3 "Black & White" at bounding box center [213, 188] width 75 height 16
click at [233, 165] on icon at bounding box center [226, 166] width 13 height 13
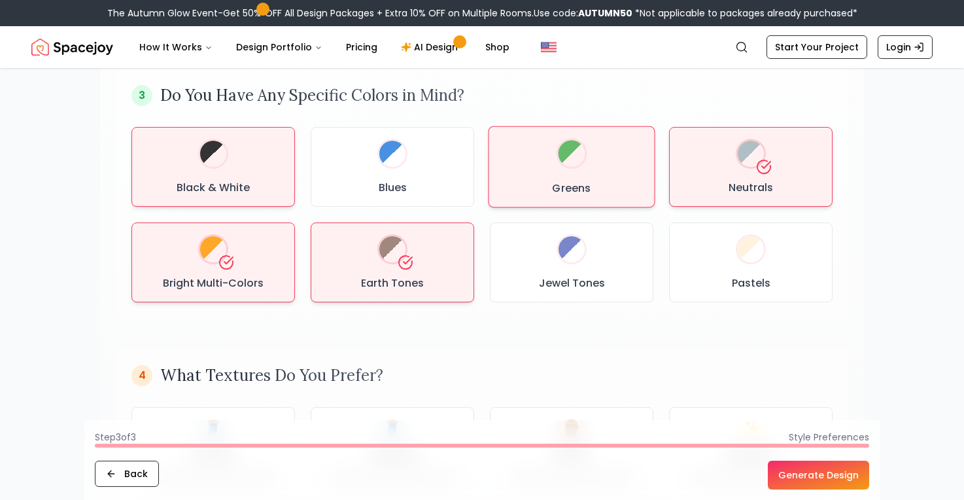
click at [577, 176] on div "Greens" at bounding box center [572, 166] width 144 height 59
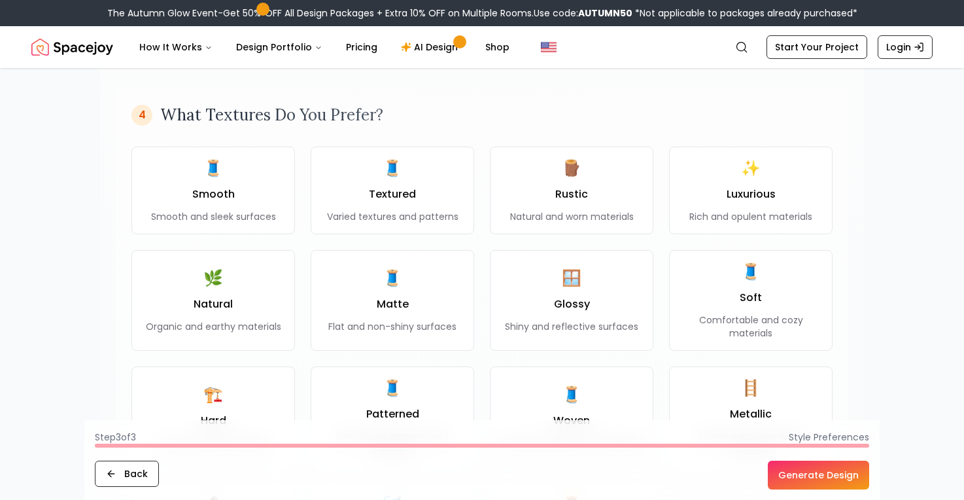
scroll to position [939, 0]
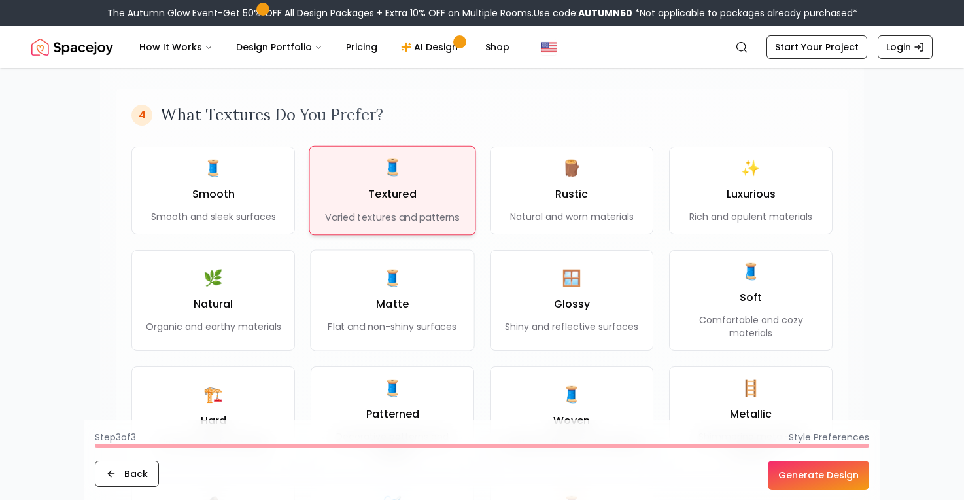
click at [384, 215] on p "Varied textures and patterns" at bounding box center [392, 217] width 134 height 13
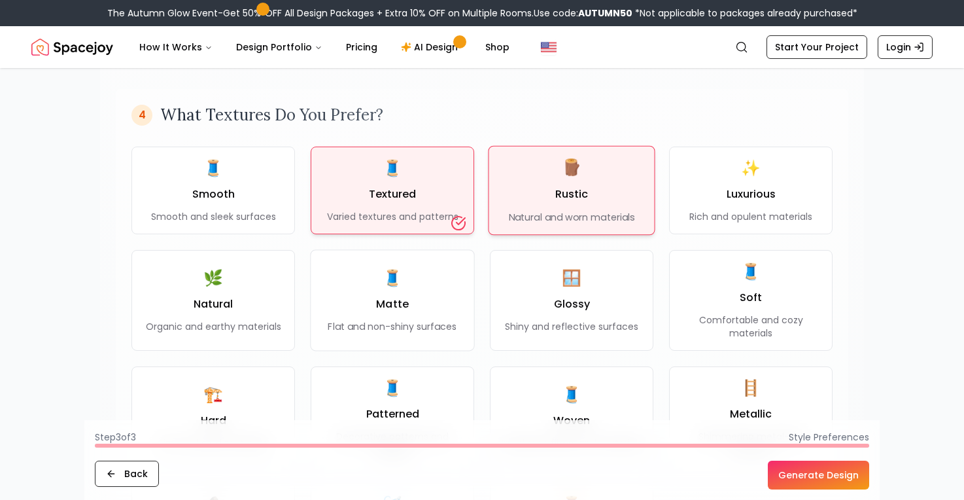
click at [526, 200] on div "🪵 Rustic Natural and worn materials" at bounding box center [572, 190] width 126 height 67
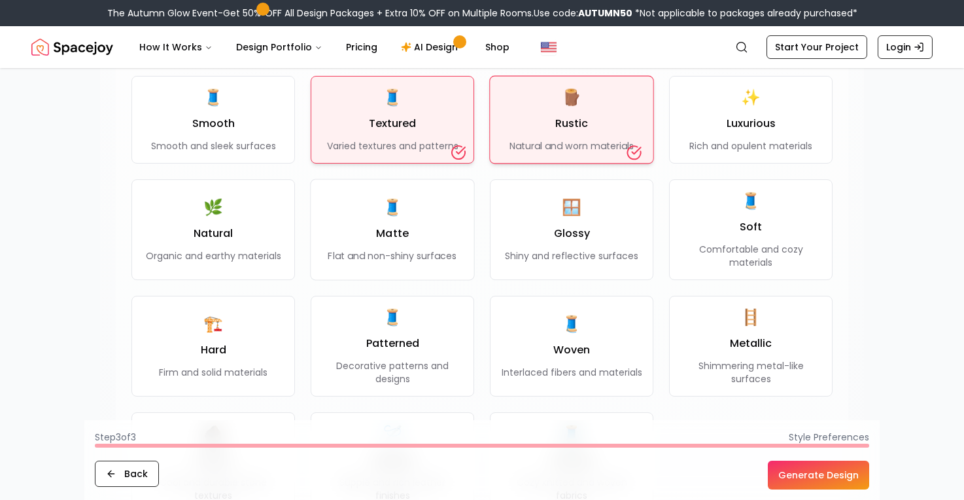
scroll to position [1011, 0]
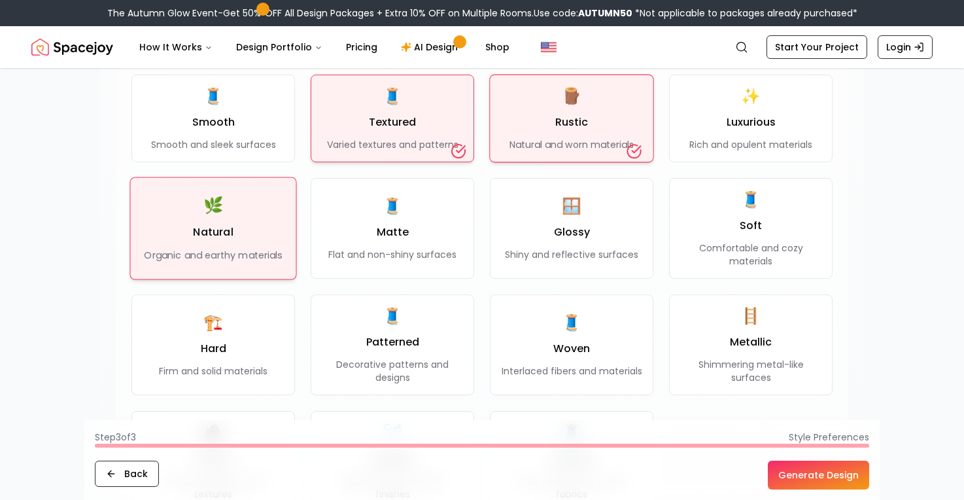
click at [203, 262] on button "🌿 Natural Organic and earthy materials" at bounding box center [213, 228] width 167 height 103
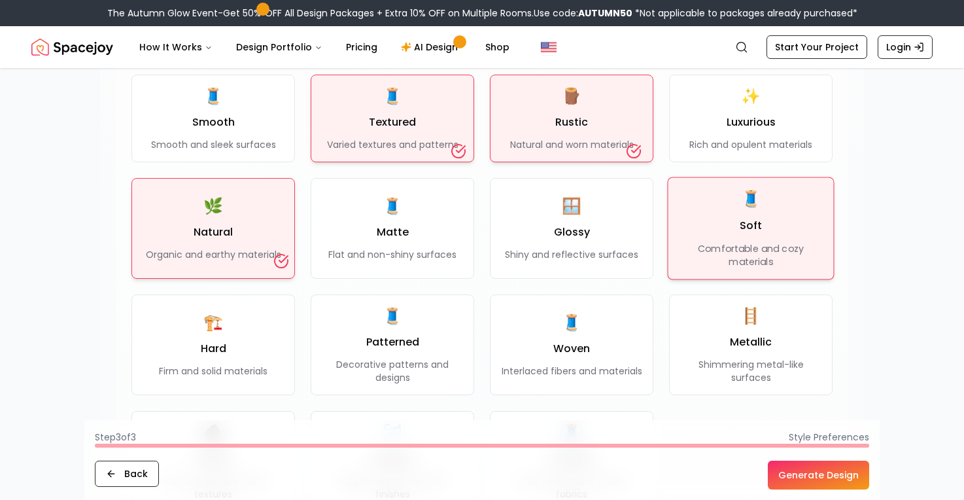
click at [734, 220] on div "🧵 Soft Comfortable and cozy materials" at bounding box center [751, 228] width 144 height 80
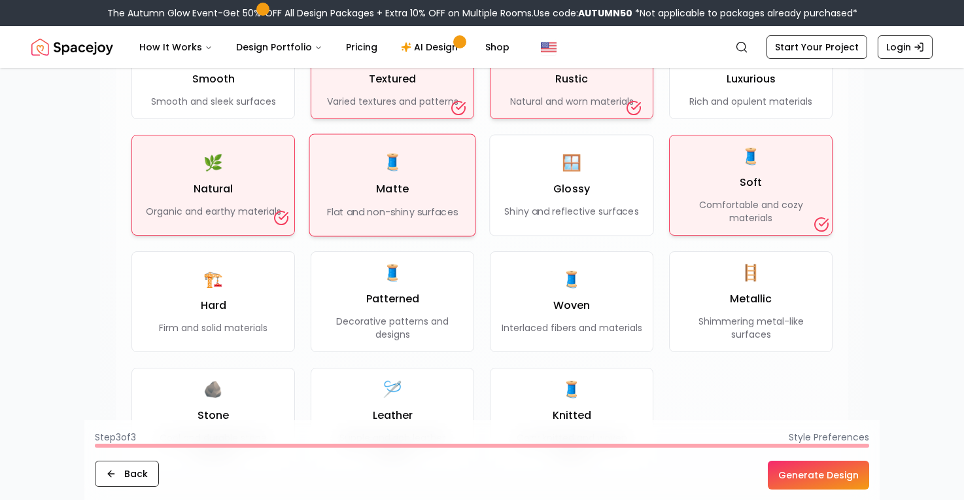
scroll to position [1055, 0]
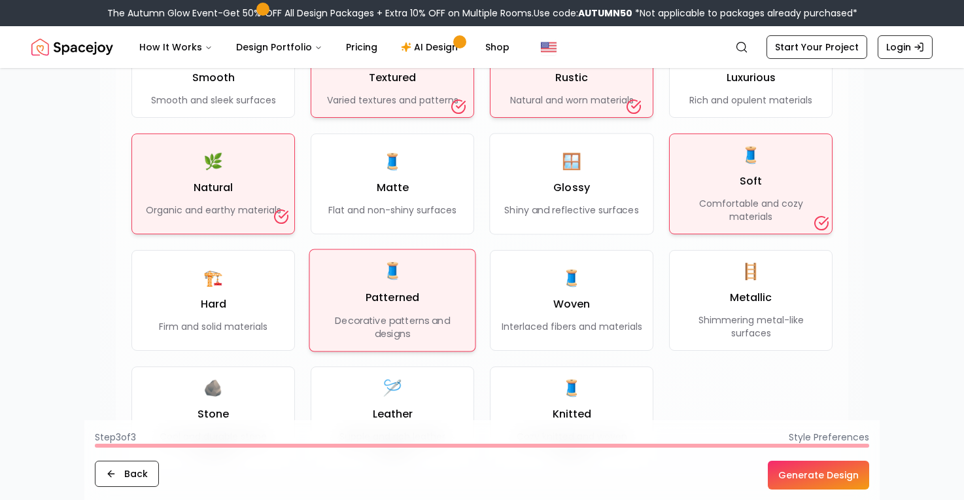
click at [356, 285] on div "🧵 Patterned Decorative patterns and designs" at bounding box center [392, 300] width 144 height 80
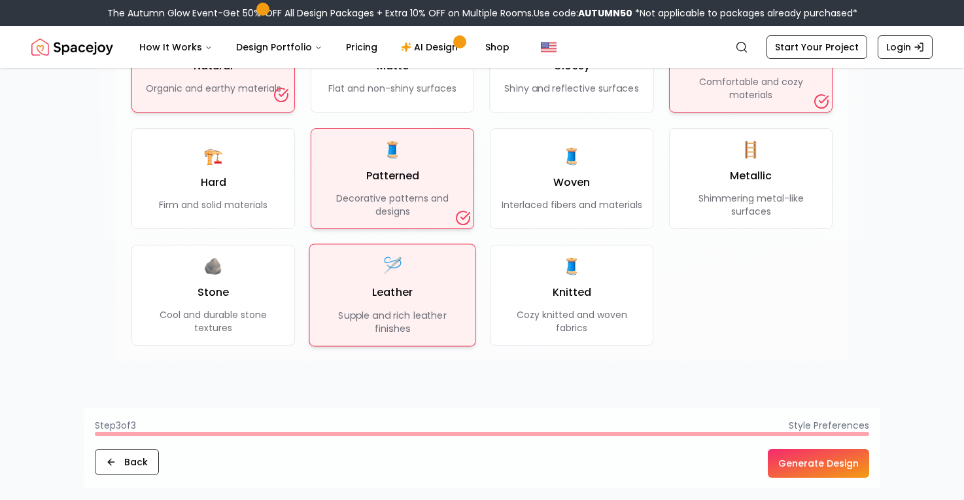
scroll to position [1183, 0]
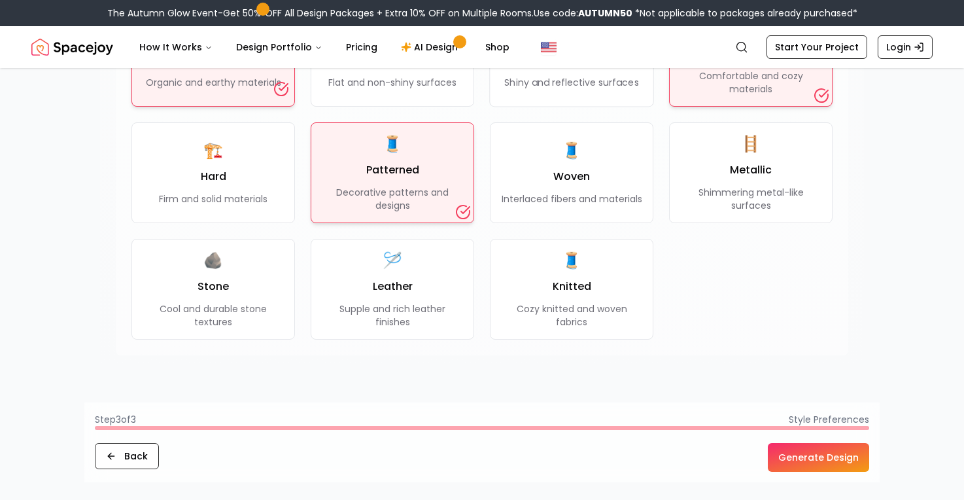
click at [802, 453] on button "Generate Design" at bounding box center [818, 457] width 101 height 29
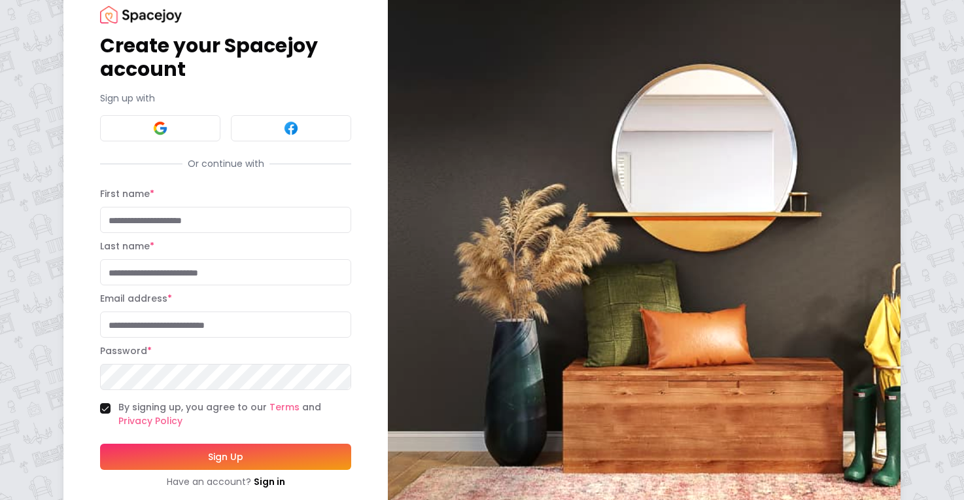
scroll to position [43, 0]
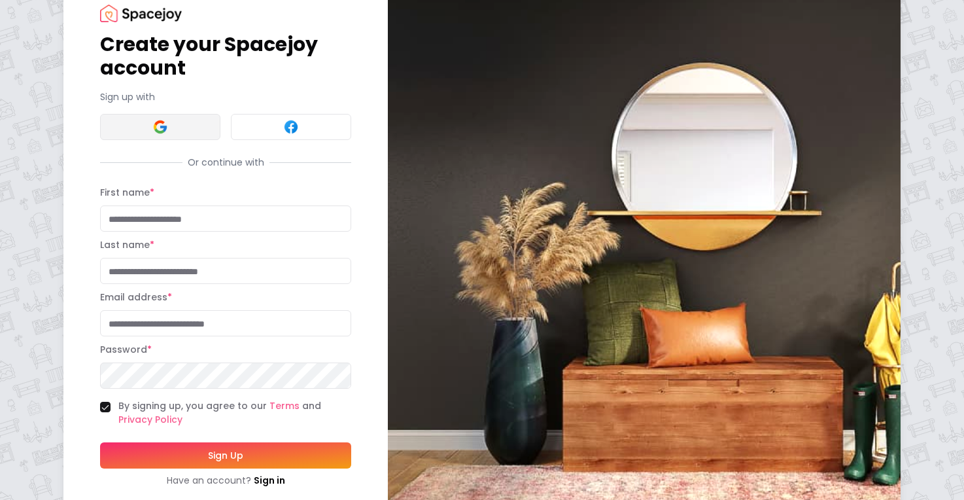
click at [186, 122] on button at bounding box center [160, 127] width 120 height 26
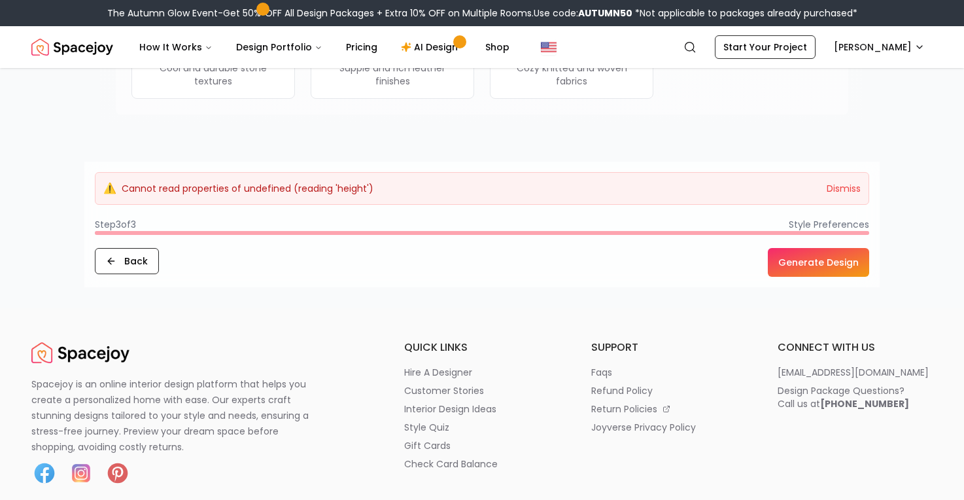
scroll to position [1485, 0]
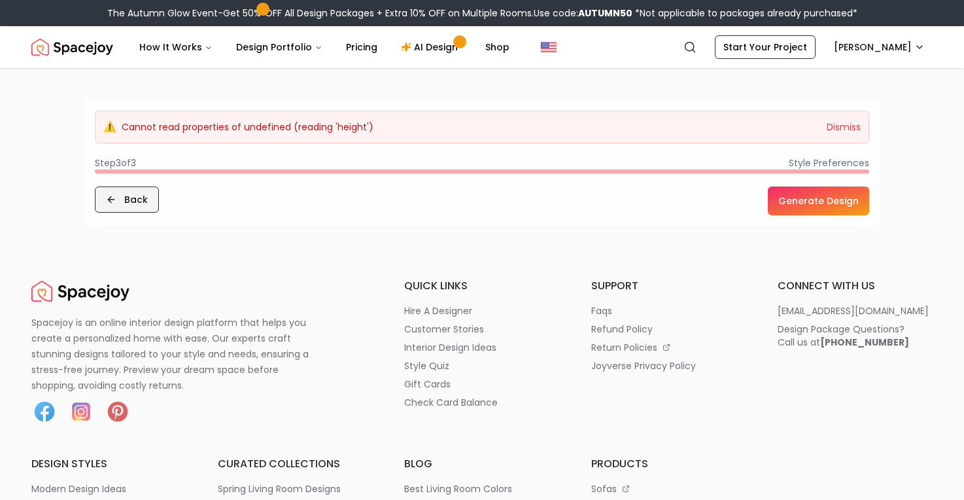
click at [142, 196] on button "Back" at bounding box center [127, 199] width 64 height 26
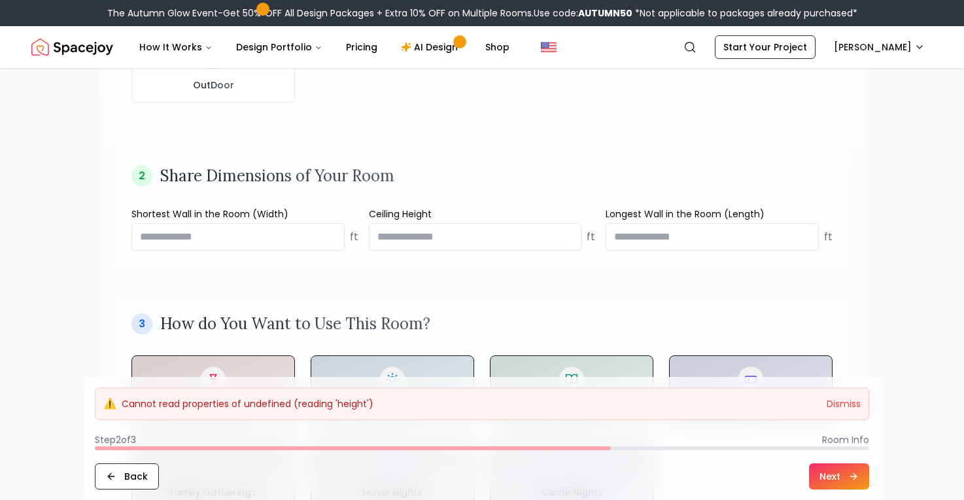
scroll to position [408, 0]
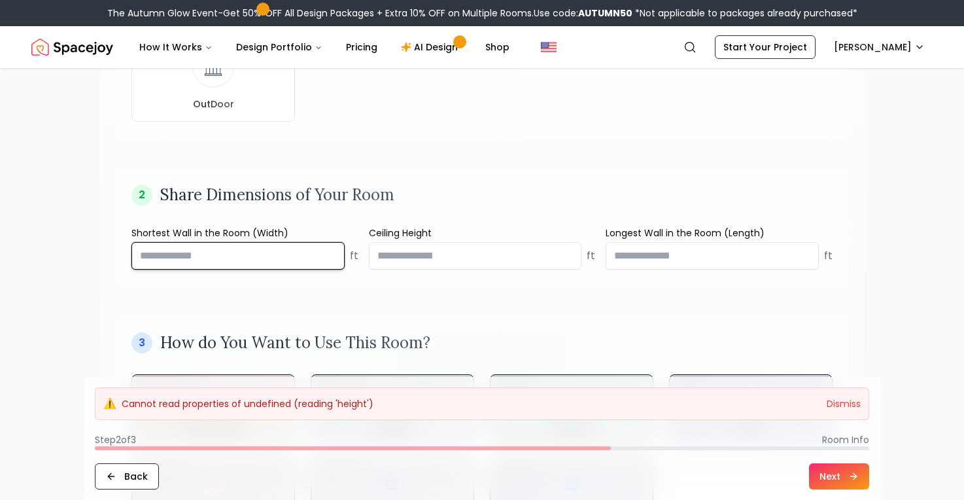
click at [294, 259] on input "number" at bounding box center [237, 255] width 213 height 27
type input "*"
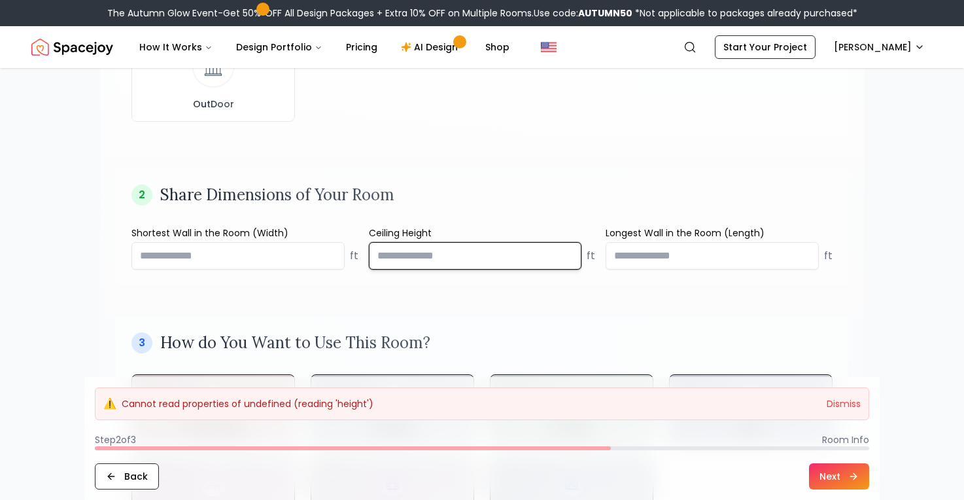
click at [468, 248] on input "number" at bounding box center [475, 255] width 213 height 27
type input "*"
type input "**"
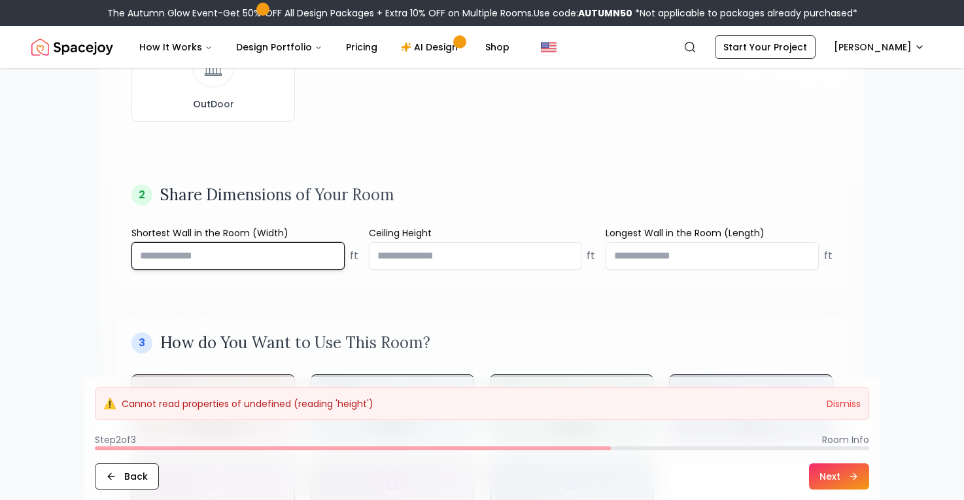
drag, startPoint x: 178, startPoint y: 265, endPoint x: 117, endPoint y: 261, distance: 61.0
click at [118, 262] on div "2 Share Dimensions of Your Room Shortest Wall in the Room (Width) ft Ceiling He…" at bounding box center [482, 227] width 732 height 116
type input "**"
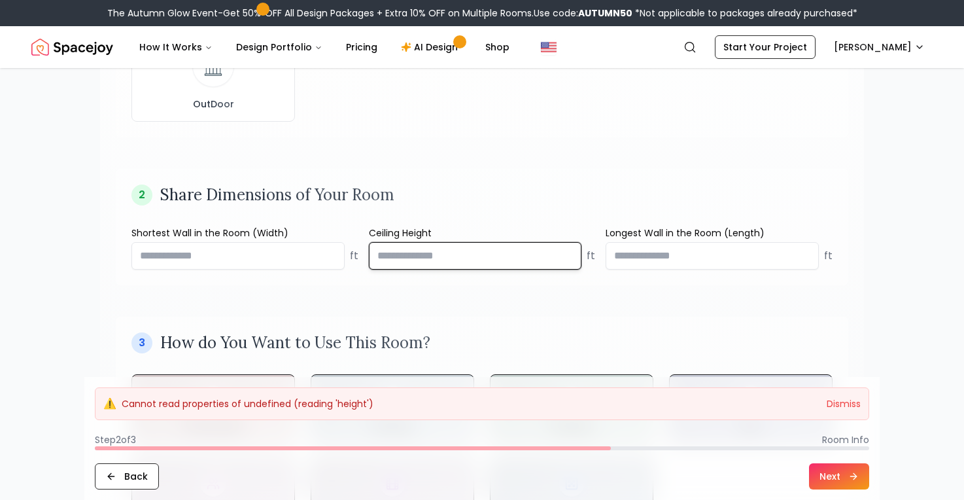
click at [423, 253] on input "**" at bounding box center [475, 255] width 213 height 27
type input "*"
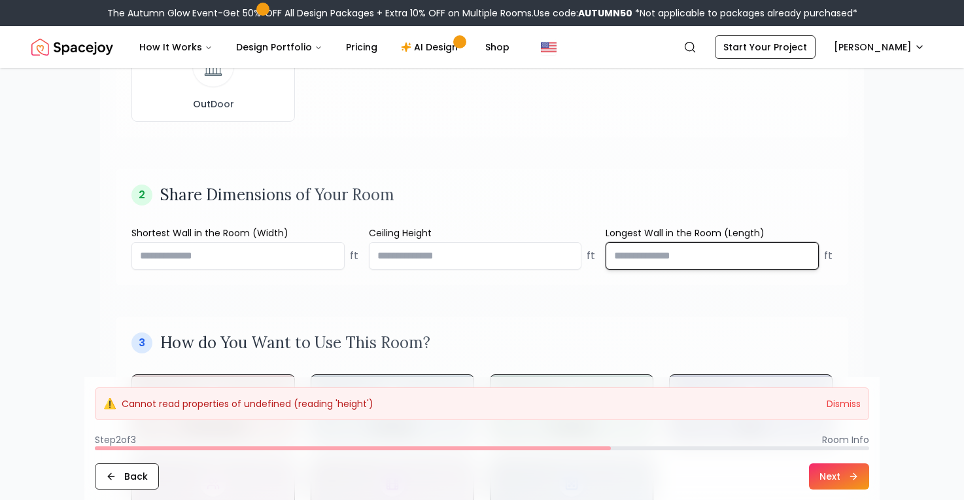
click at [657, 263] on input "number" at bounding box center [711, 255] width 213 height 27
type input "**"
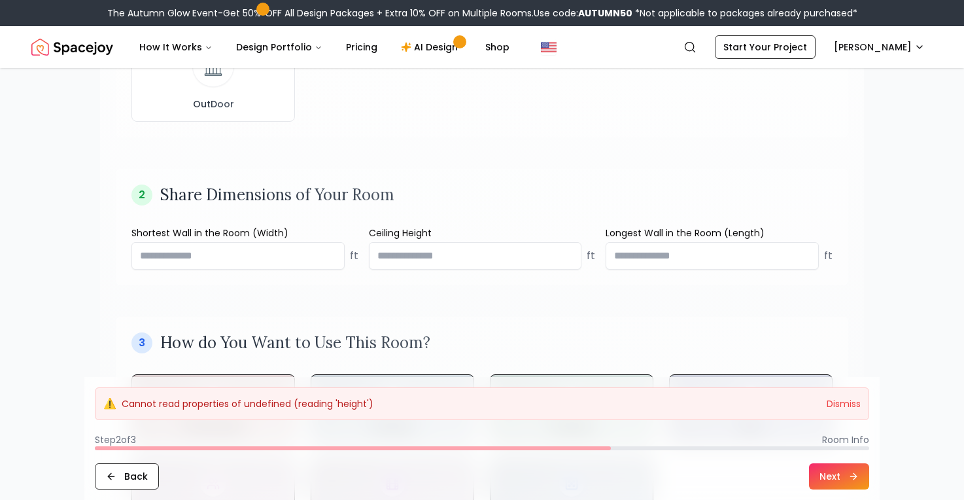
click at [687, 320] on div "3 How do You Want to Use This Room? Entertaining Relaxing Reading Play Family G…" at bounding box center [482, 430] width 732 height 228
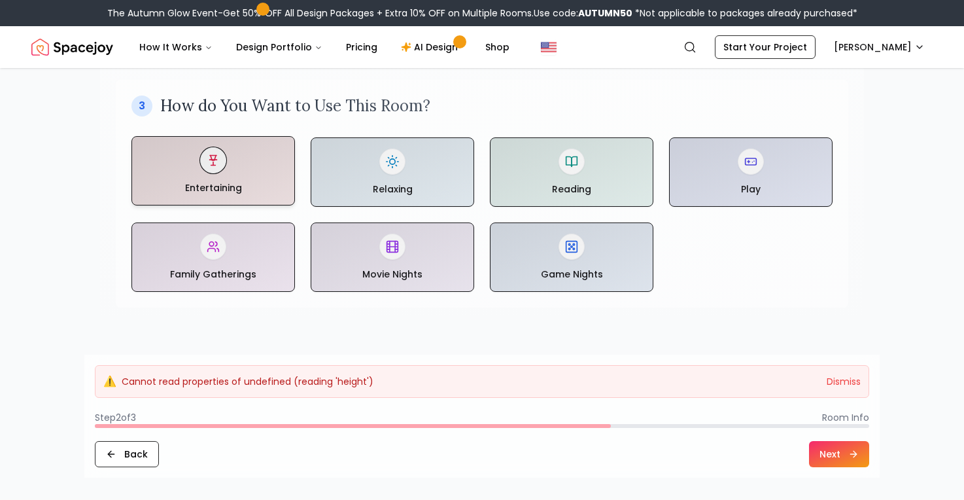
scroll to position [642, 0]
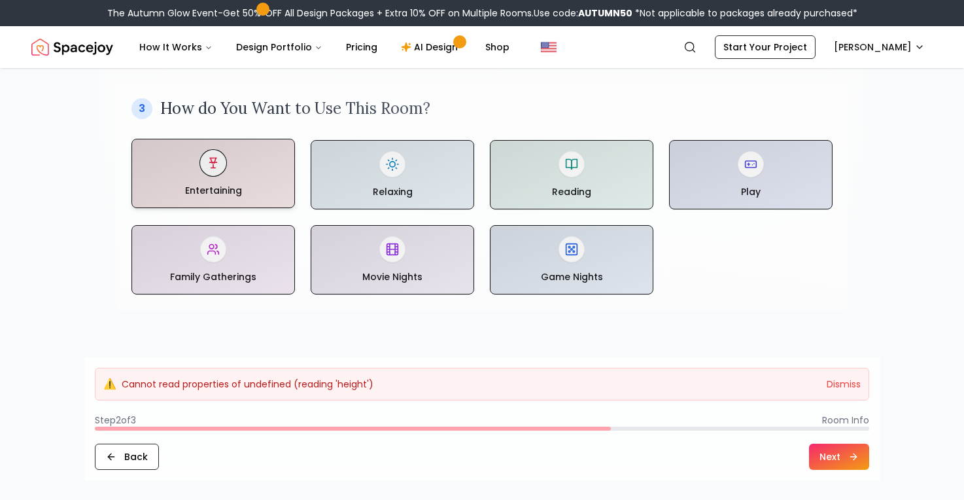
click at [195, 158] on div at bounding box center [213, 173] width 162 height 68
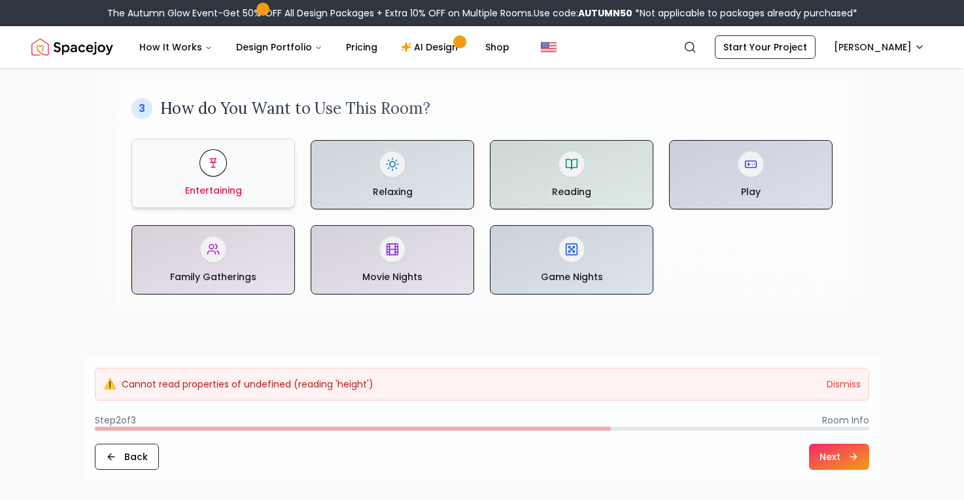
click at [256, 184] on div "Entertaining" at bounding box center [213, 173] width 141 height 47
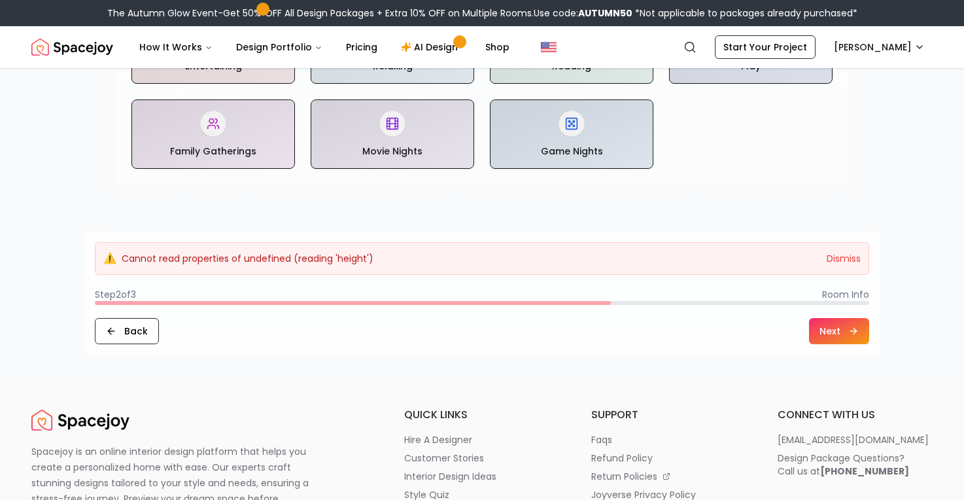
click at [849, 327] on icon at bounding box center [853, 331] width 10 height 10
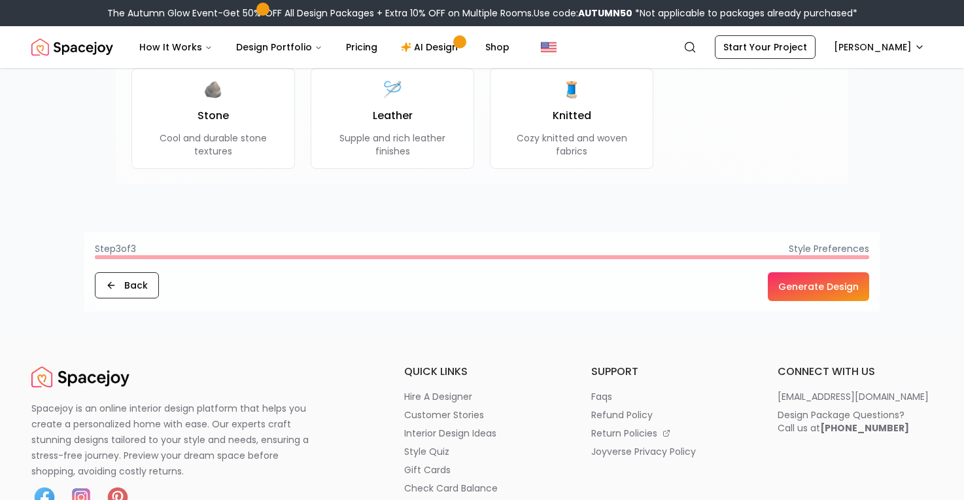
scroll to position [1338, 0]
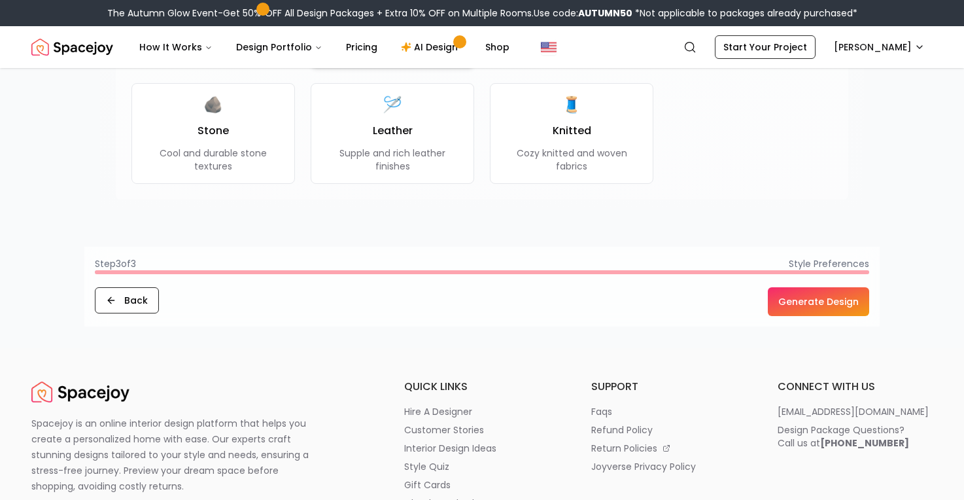
click at [810, 302] on button "Generate Design" at bounding box center [818, 301] width 101 height 29
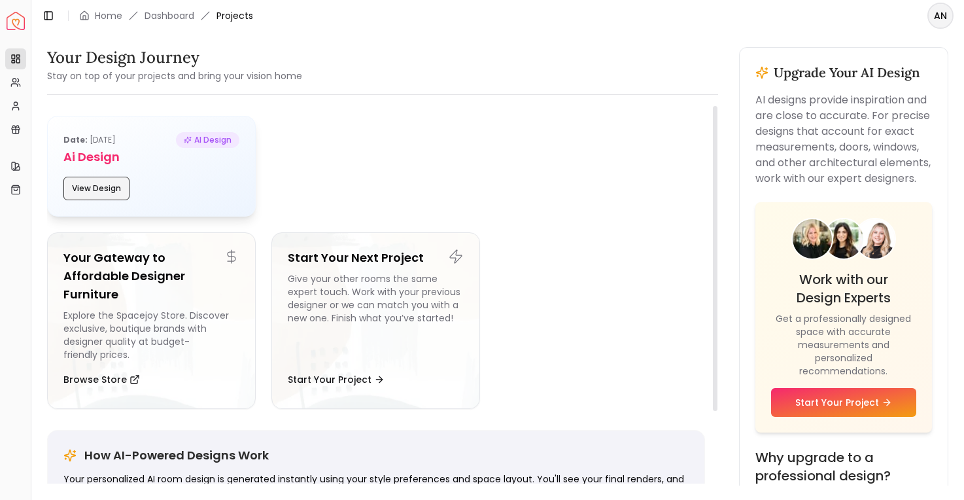
click at [107, 192] on button "View Design" at bounding box center [96, 189] width 66 height 24
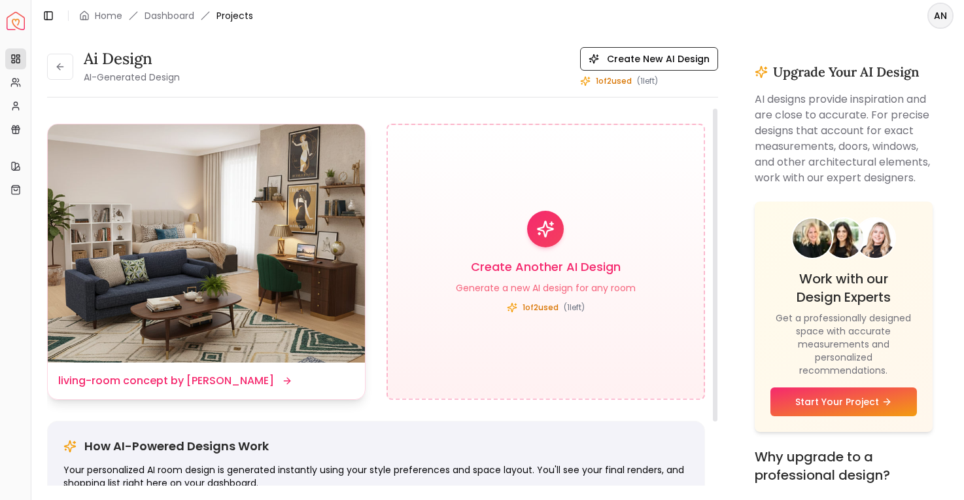
click at [240, 269] on img at bounding box center [206, 243] width 317 height 238
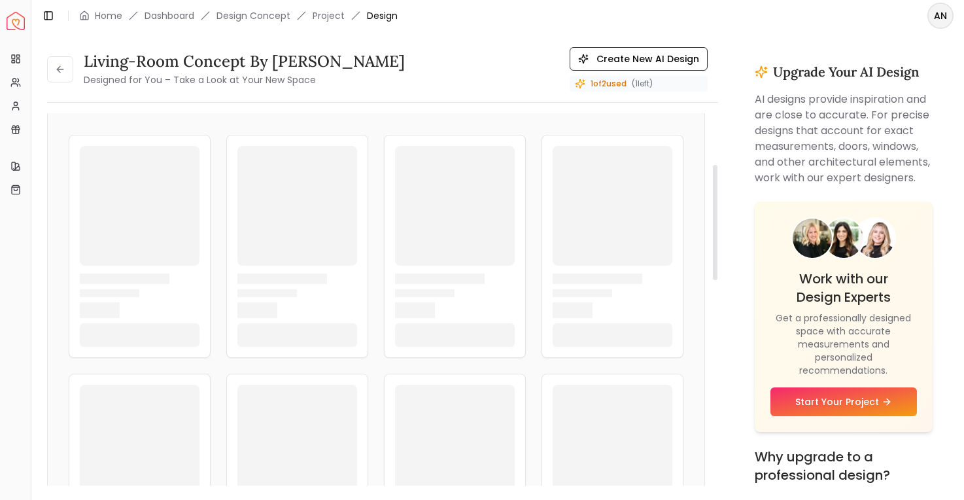
scroll to position [166, 0]
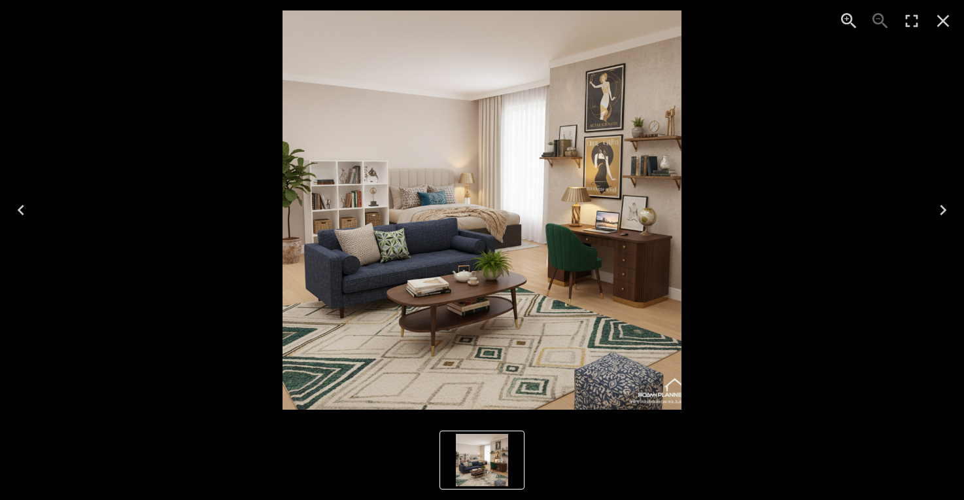
click at [940, 16] on icon "Close" at bounding box center [942, 20] width 21 height 21
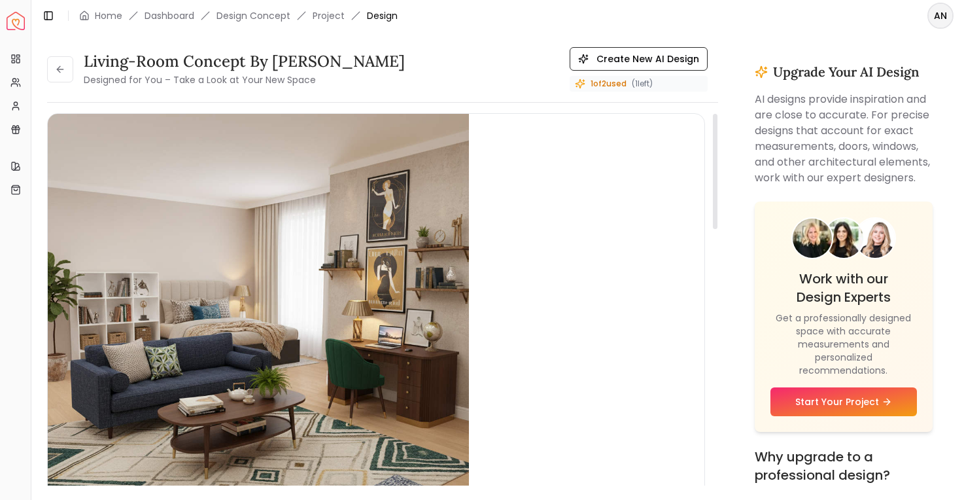
scroll to position [0, 0]
